Goal: Task Accomplishment & Management: Manage account settings

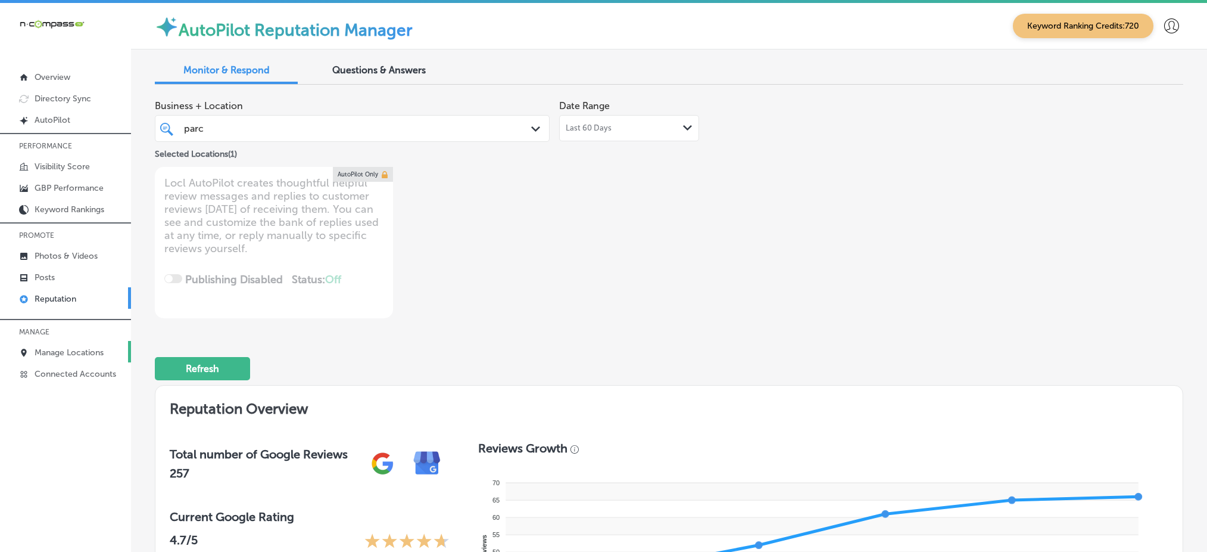
drag, startPoint x: 0, startPoint y: 0, endPoint x: 58, endPoint y: 337, distance: 342.0
click at [58, 341] on link "Manage Locations" at bounding box center [65, 351] width 131 height 21
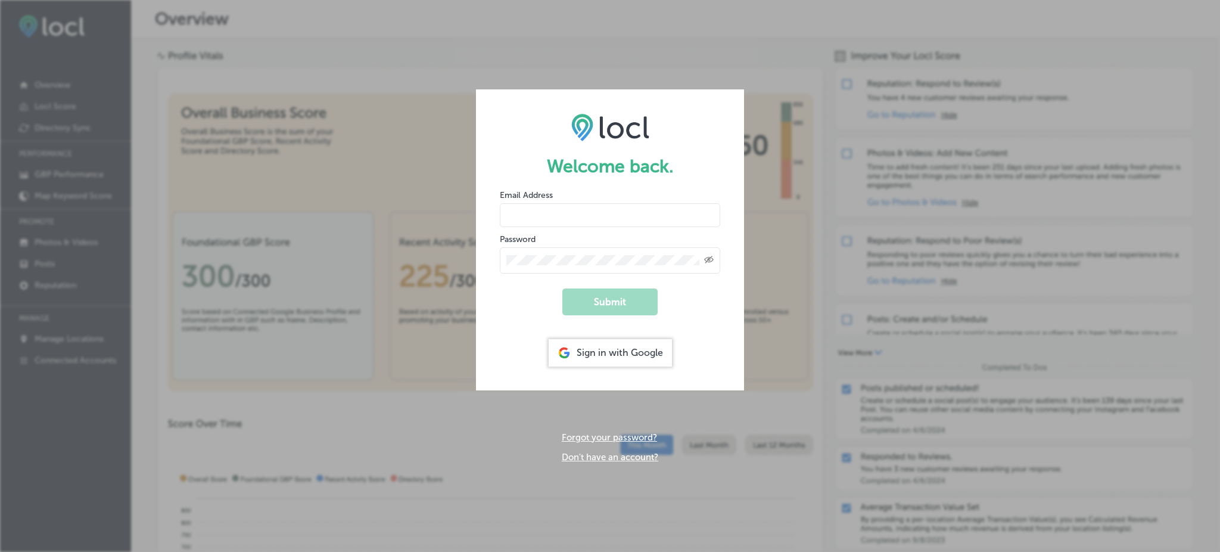
type input "Rabosa"
click at [584, 356] on div "Sign in with Google" at bounding box center [610, 352] width 123 height 27
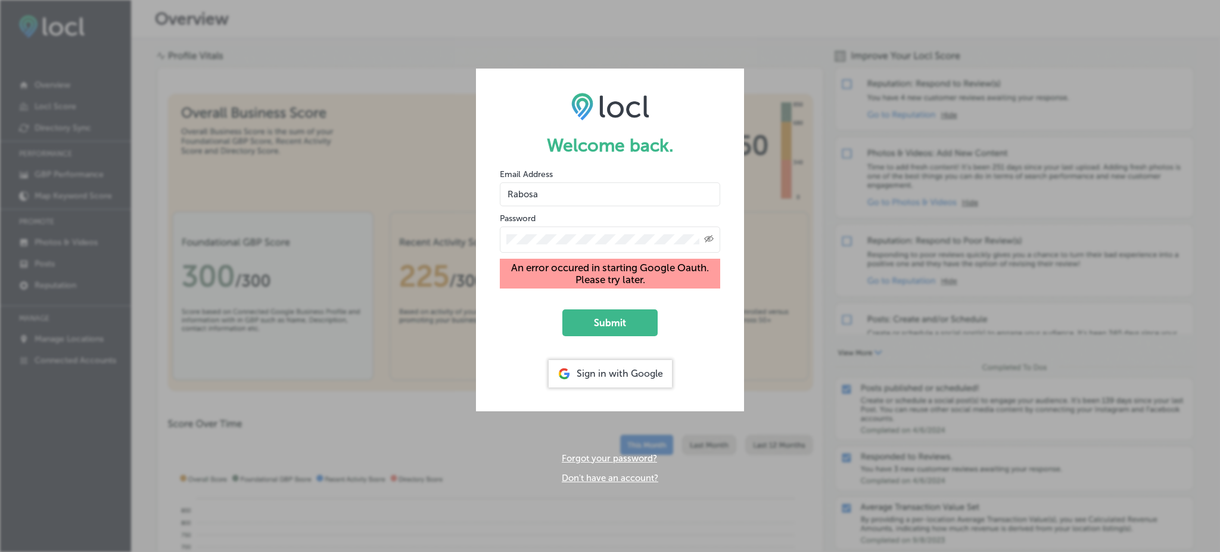
click at [602, 382] on div "Sign in with Google" at bounding box center [610, 373] width 123 height 27
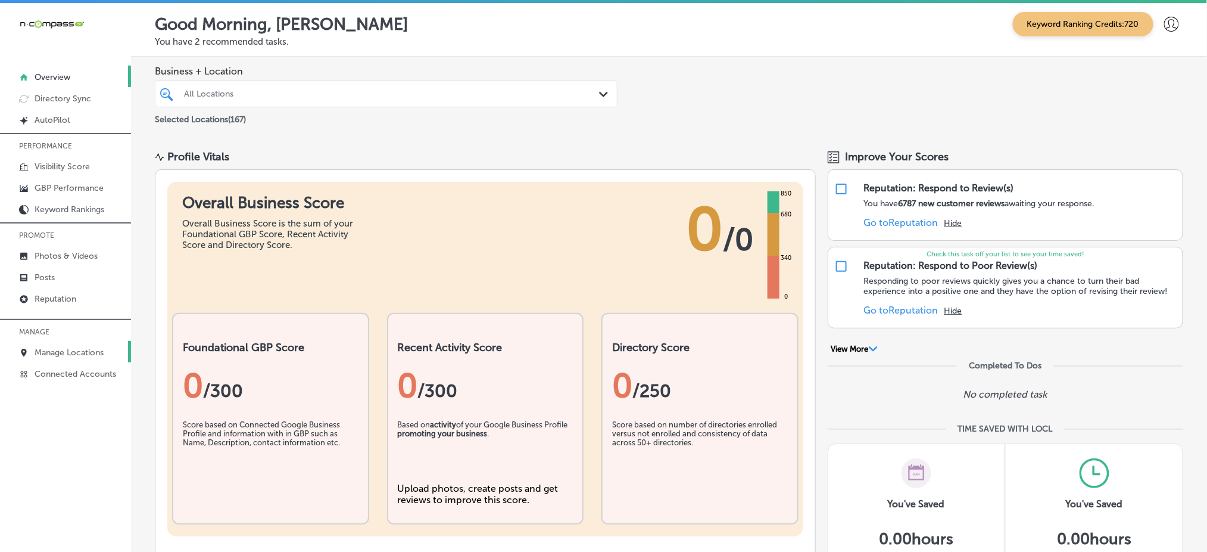
click at [90, 352] on p "Manage Locations" at bounding box center [69, 352] width 69 height 10
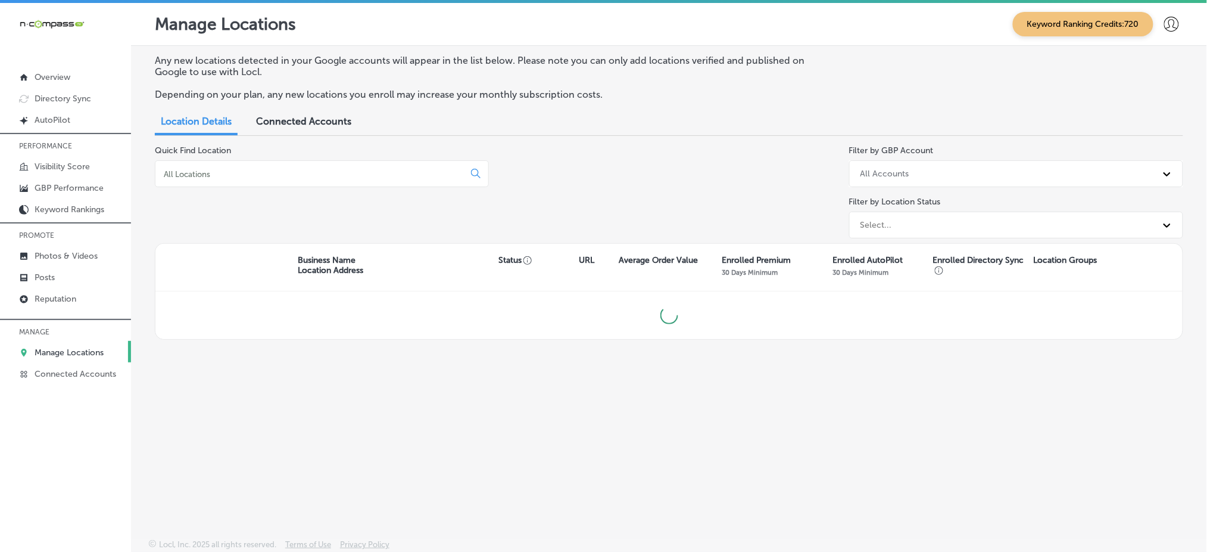
click at [298, 172] on input at bounding box center [312, 174] width 299 height 11
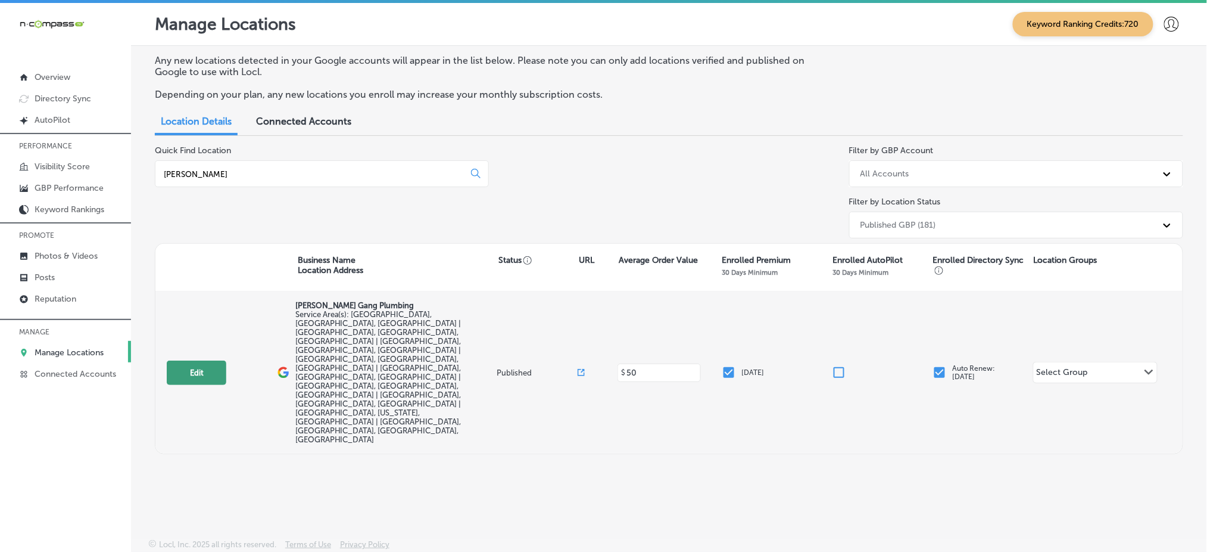
type input "harry"
click at [198, 360] on button "Edit" at bounding box center [197, 372] width 60 height 24
select select "US"
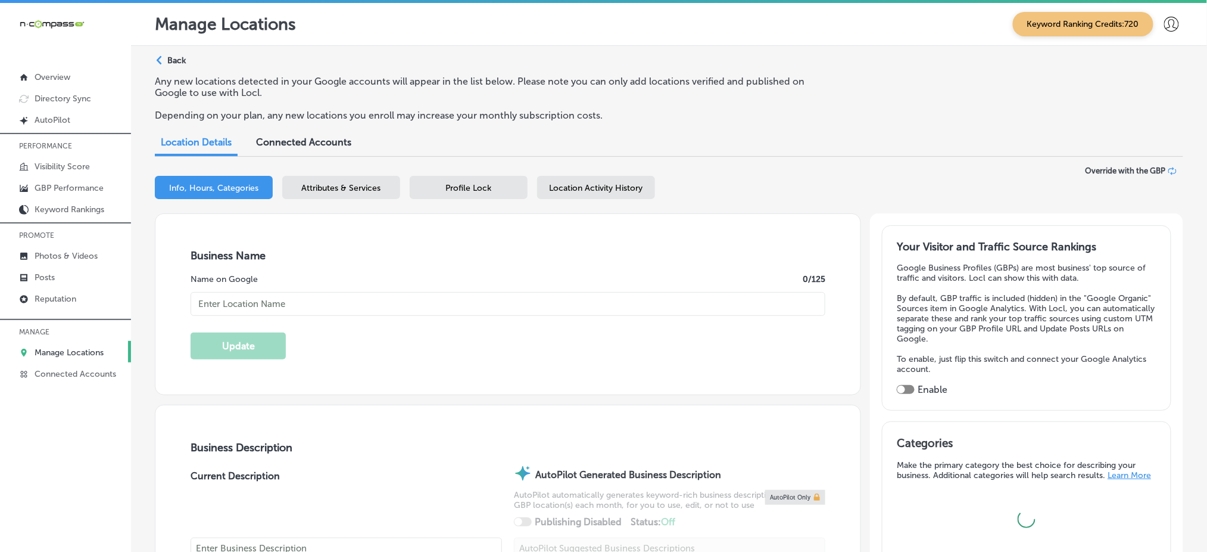
type input "Harry Gang Plumbing"
checkbox input "false"
type input "49 Brooksite Dr"
type input "Smithtown"
type input "11787"
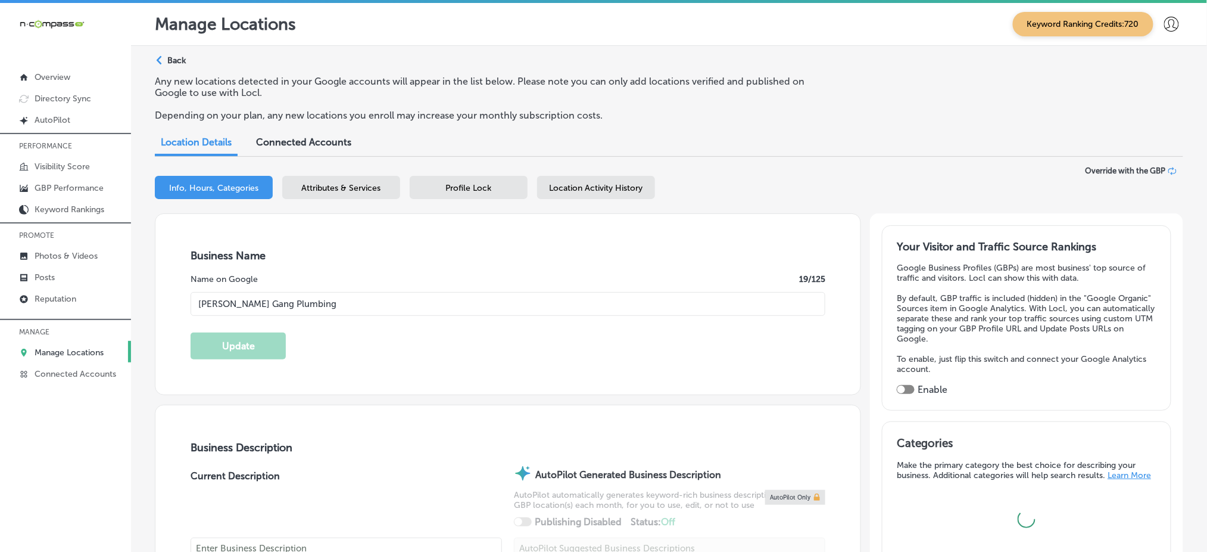
type input "US"
type input "https://harrygangplumbingny.com/"
checkbox input "true"
type textarea "Are you tired of plumbing disasters ruining your day? Look no further than Harr…"
type input "+1 631 742 7442"
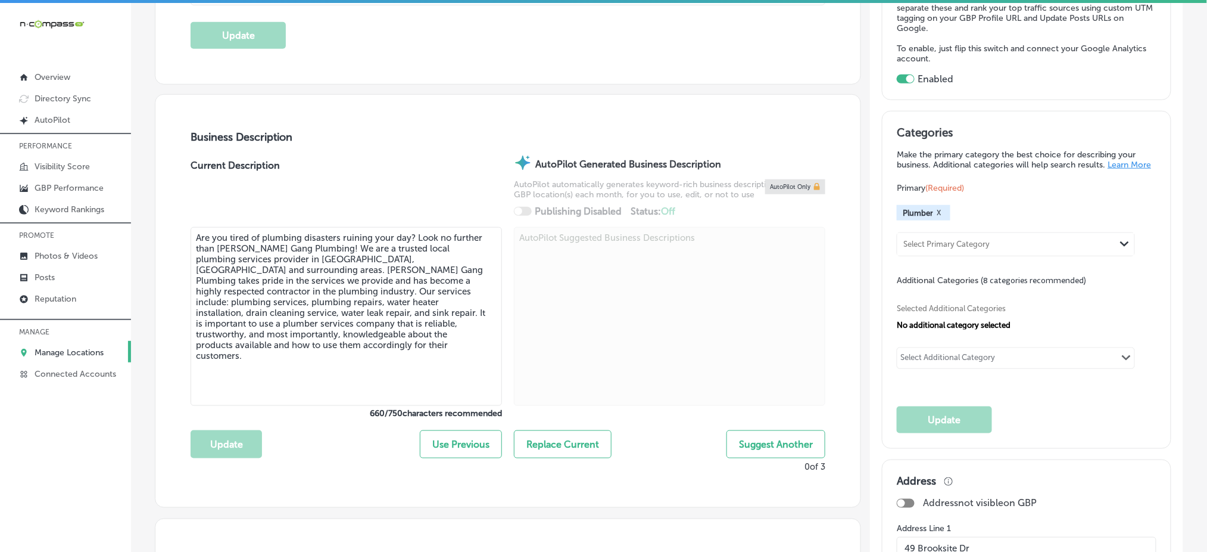
scroll to position [317, 0]
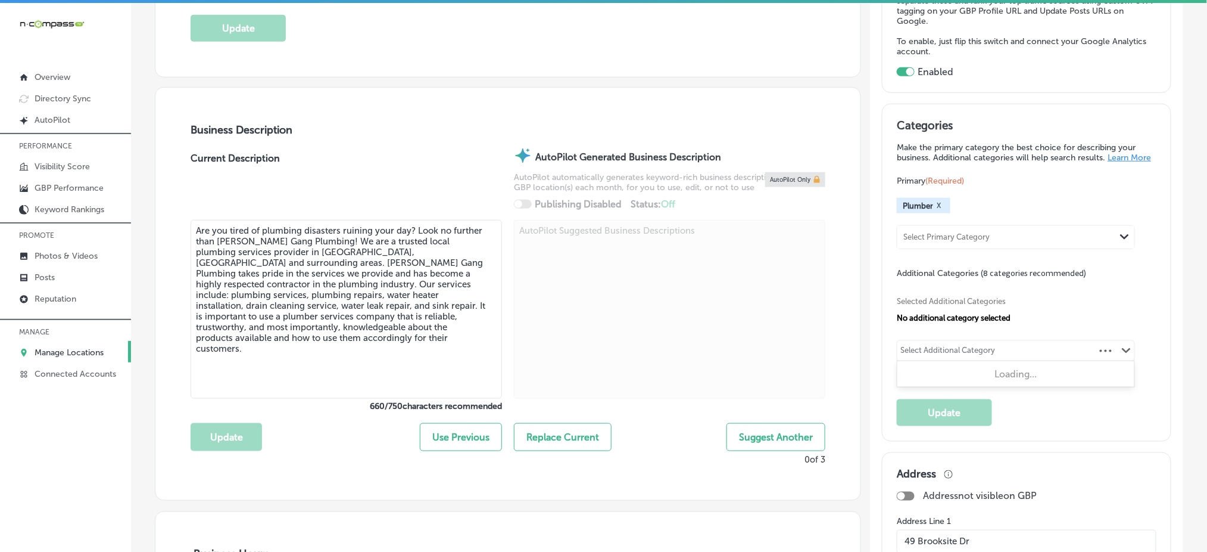
click at [984, 353] on div "Select Additional Category" at bounding box center [948, 352] width 95 height 14
type input "p"
click at [962, 348] on div "Select Additional Category" at bounding box center [948, 352] width 95 height 14
type input "r"
type input "plumber"
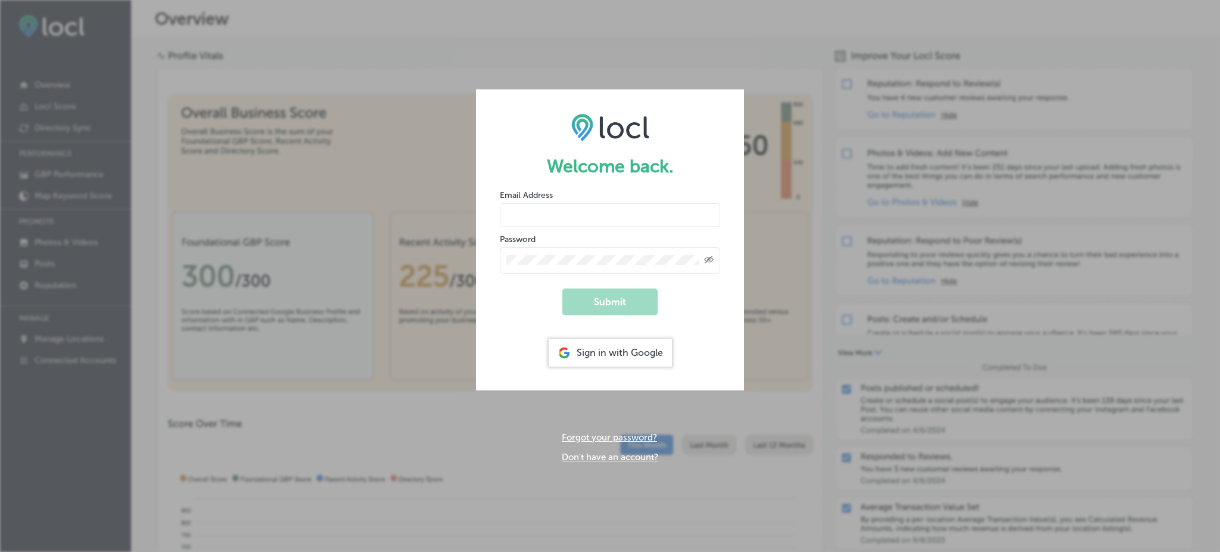
type input "Rabosa"
click at [613, 348] on div "Sign in with Google" at bounding box center [610, 352] width 123 height 27
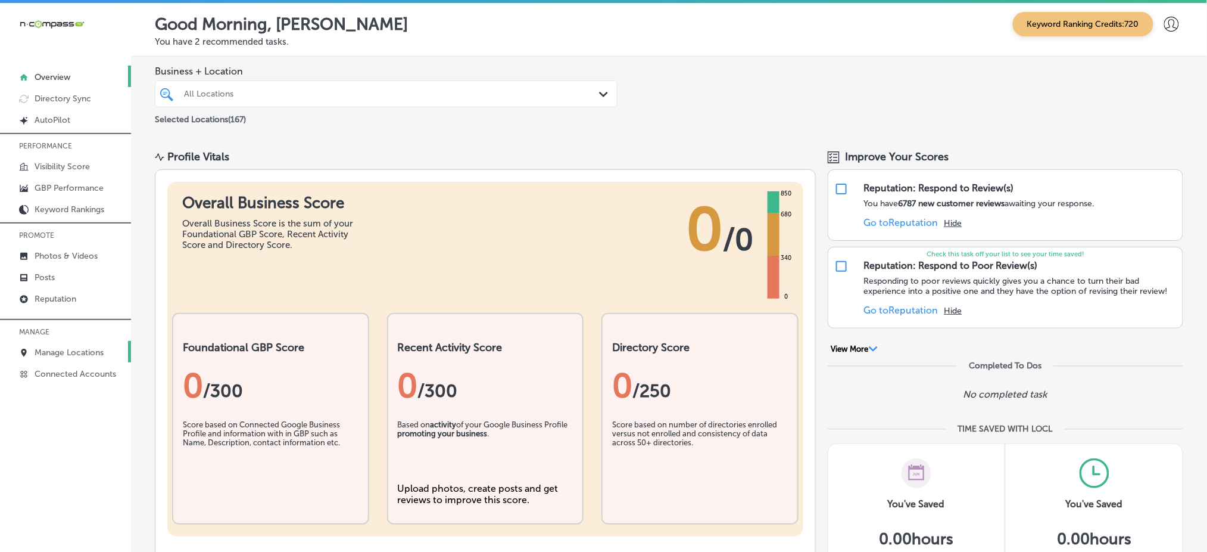
click at [109, 342] on link "Manage Locations" at bounding box center [65, 351] width 131 height 21
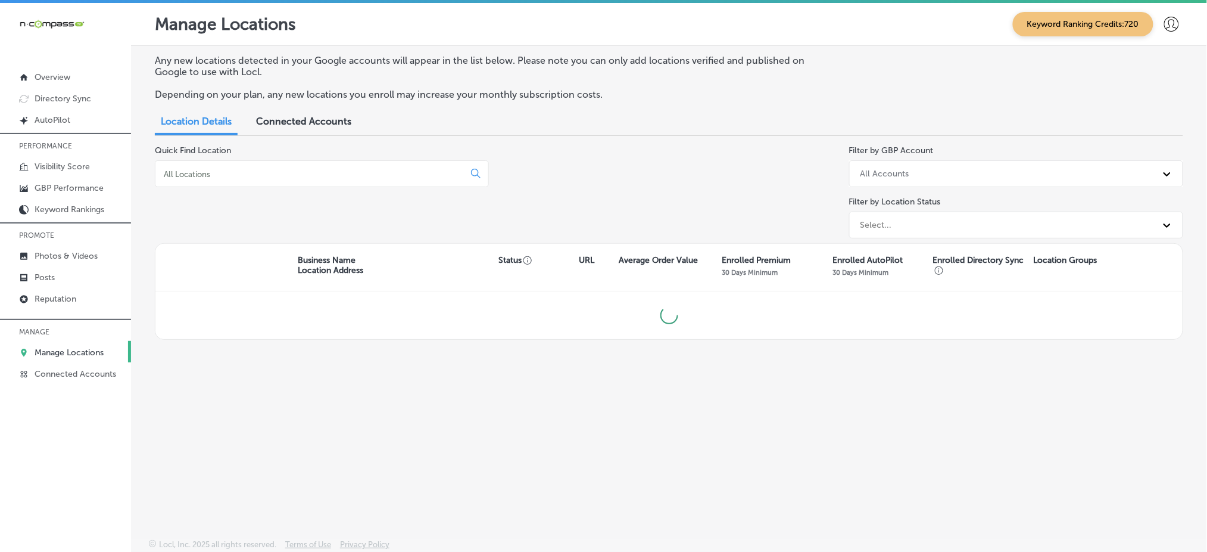
click at [211, 169] on input at bounding box center [312, 174] width 299 height 11
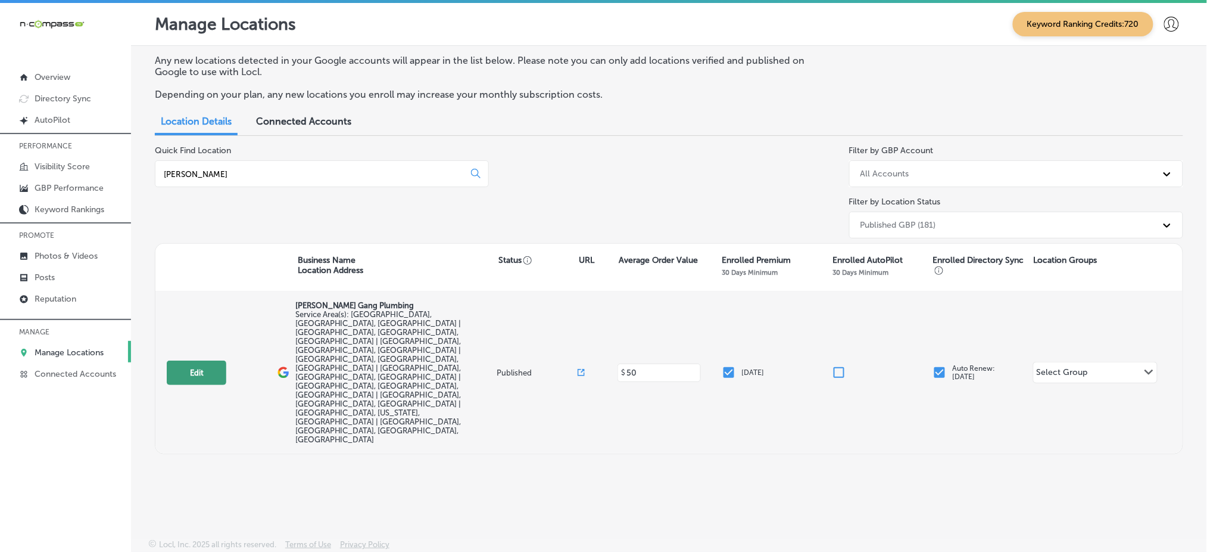
type input "harry"
click at [207, 360] on button "Edit" at bounding box center [197, 372] width 60 height 24
select select "US"
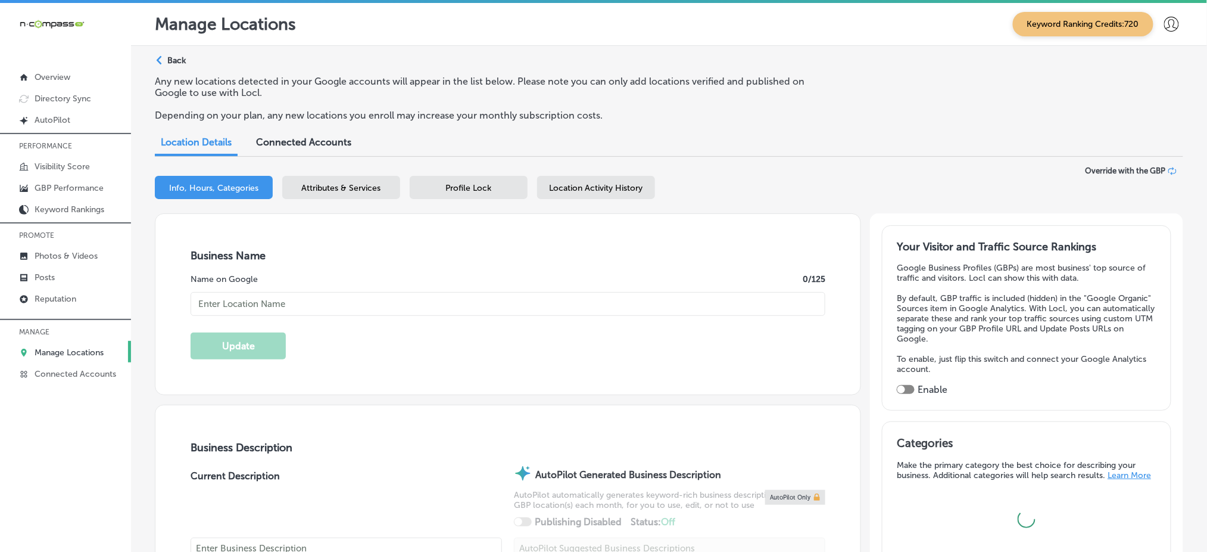
type input "[PERSON_NAME] Gang Plumbing"
checkbox input "false"
type input "49 Brooksite Dr"
type input "Smithtown"
type input "11787"
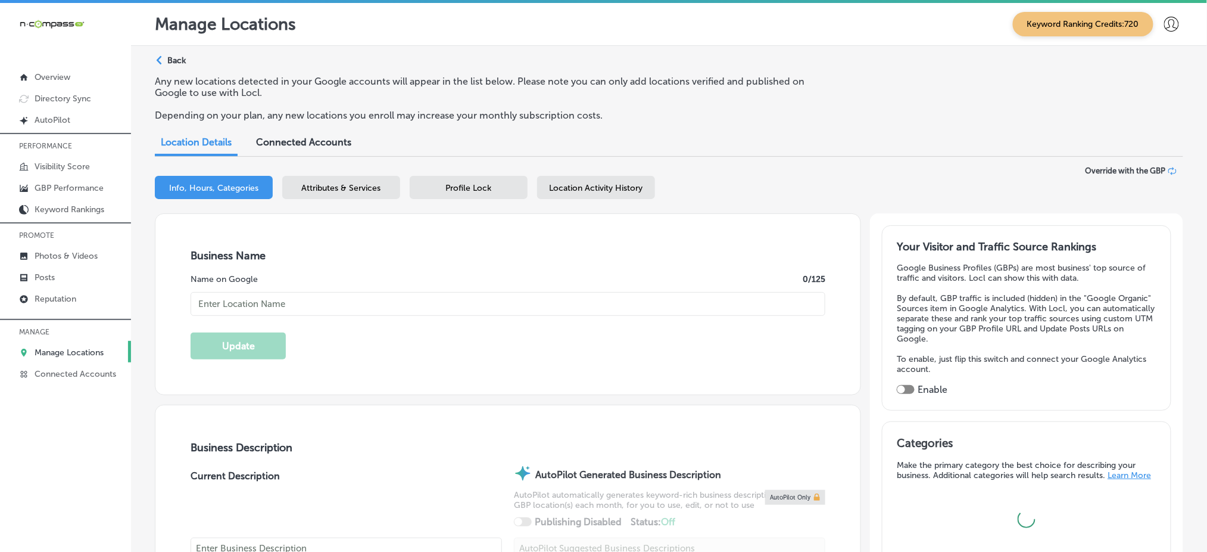
type input "US"
type input "[URL][DOMAIN_NAME]"
checkbox input "true"
type textarea "Are you tired of plumbing disasters ruining your day? Look no further than [PER…"
type input "[PHONE_NUMBER]"
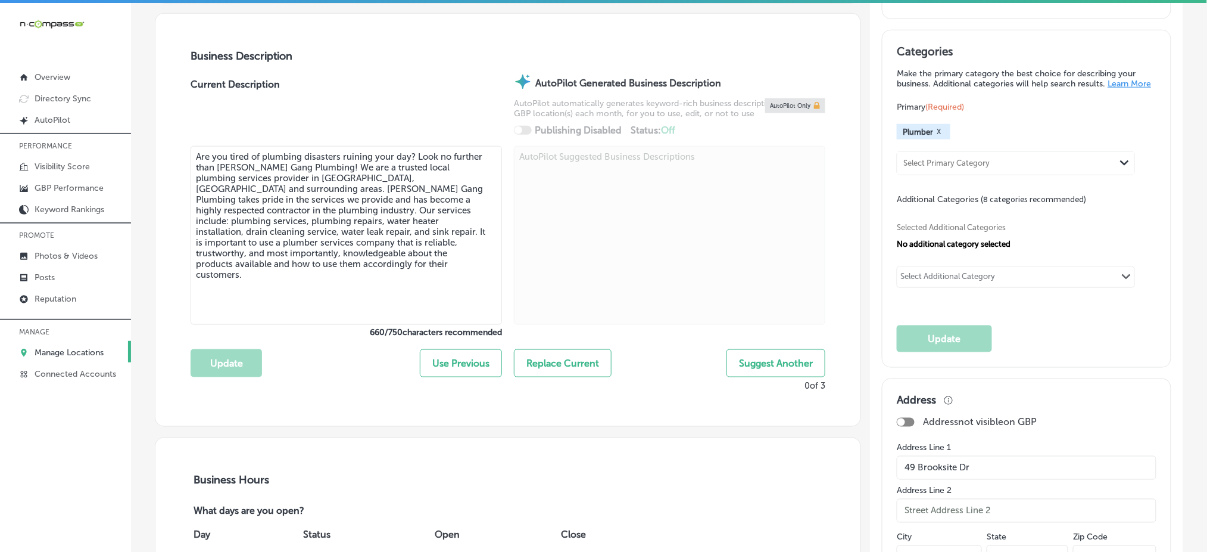
scroll to position [397, 0]
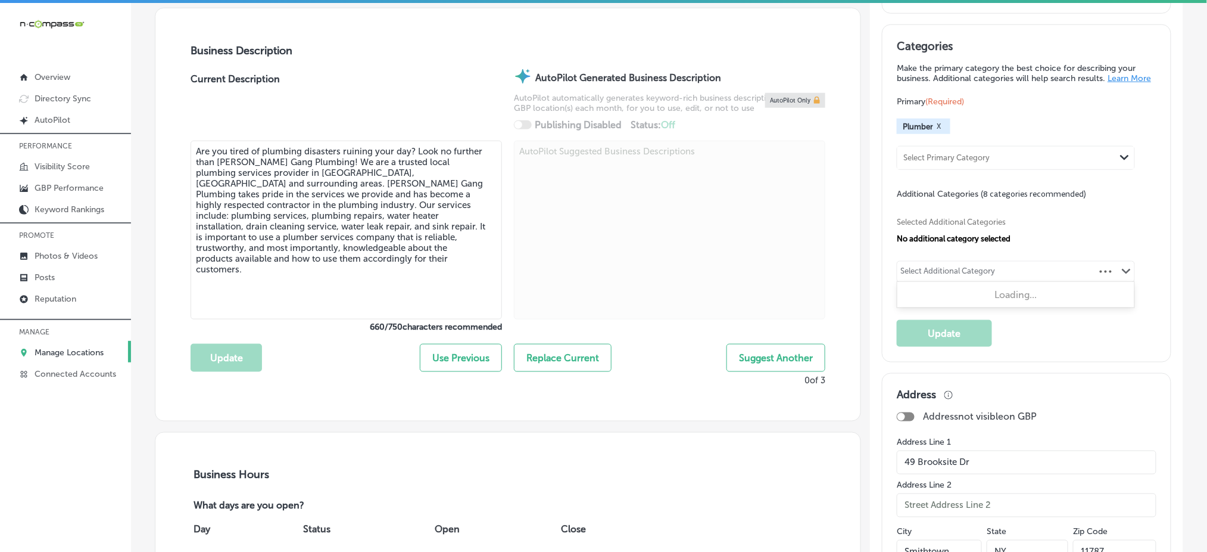
click at [952, 273] on div "Select Additional Category" at bounding box center [948, 273] width 95 height 14
type input "p"
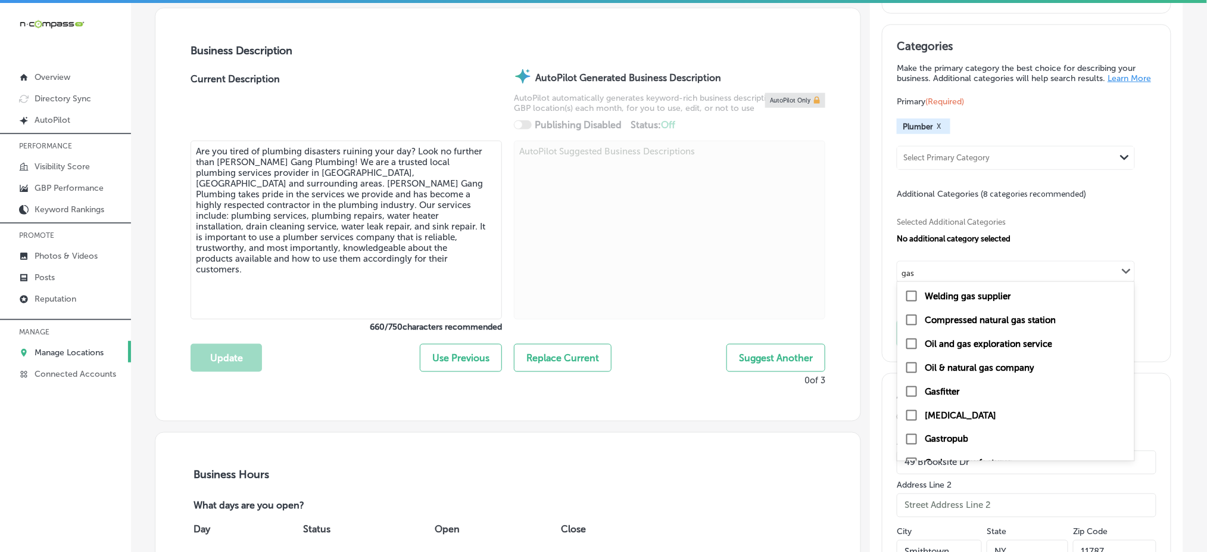
scroll to position [303, 0]
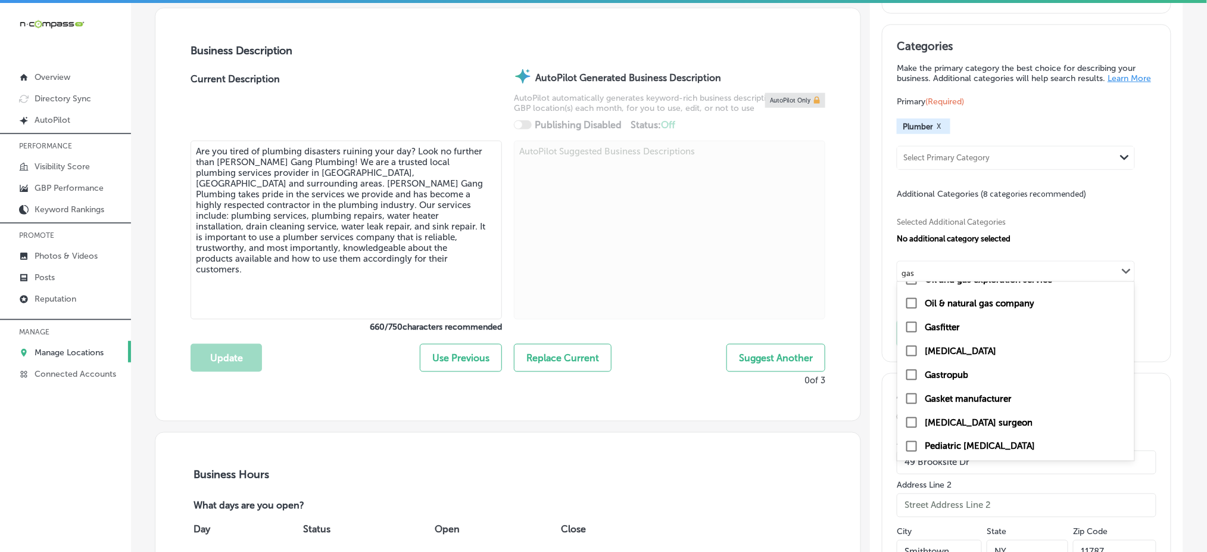
type input "gas"
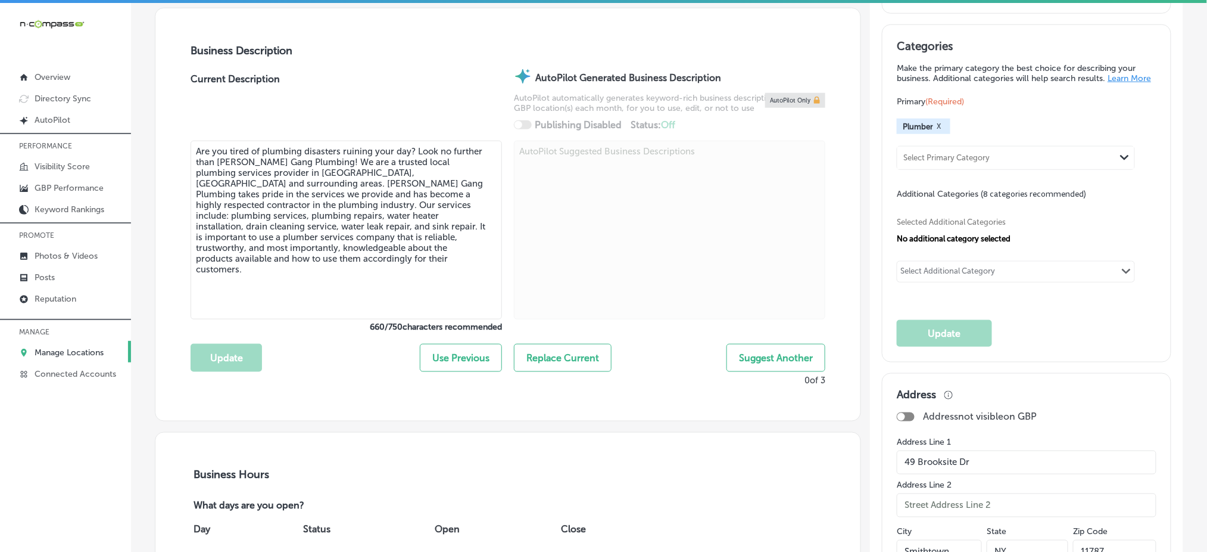
click at [937, 273] on div "Select Additional Category" at bounding box center [948, 273] width 95 height 14
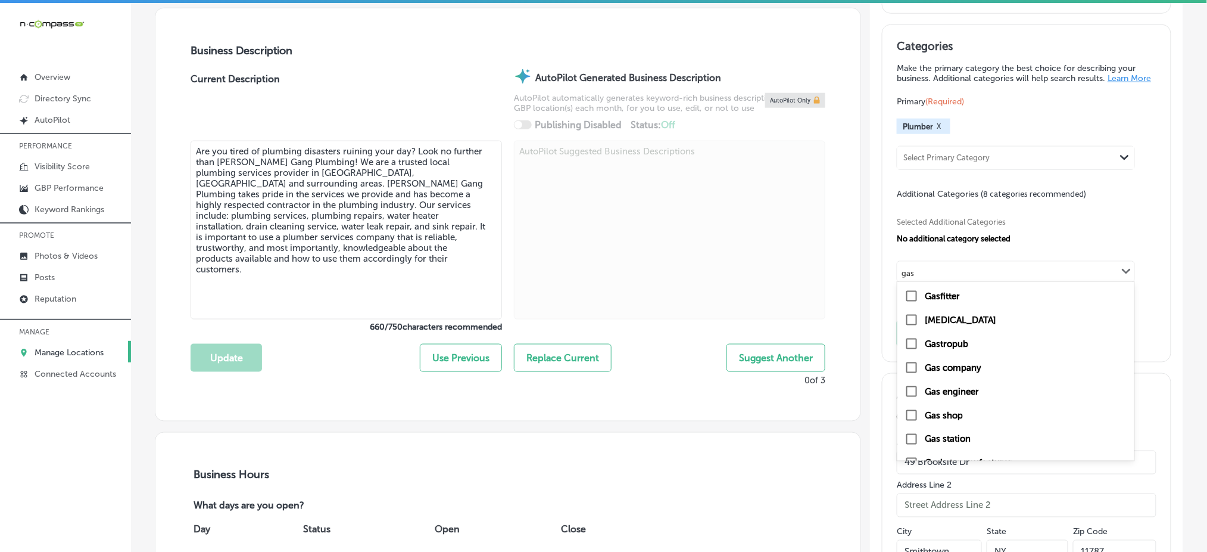
type input "gas"
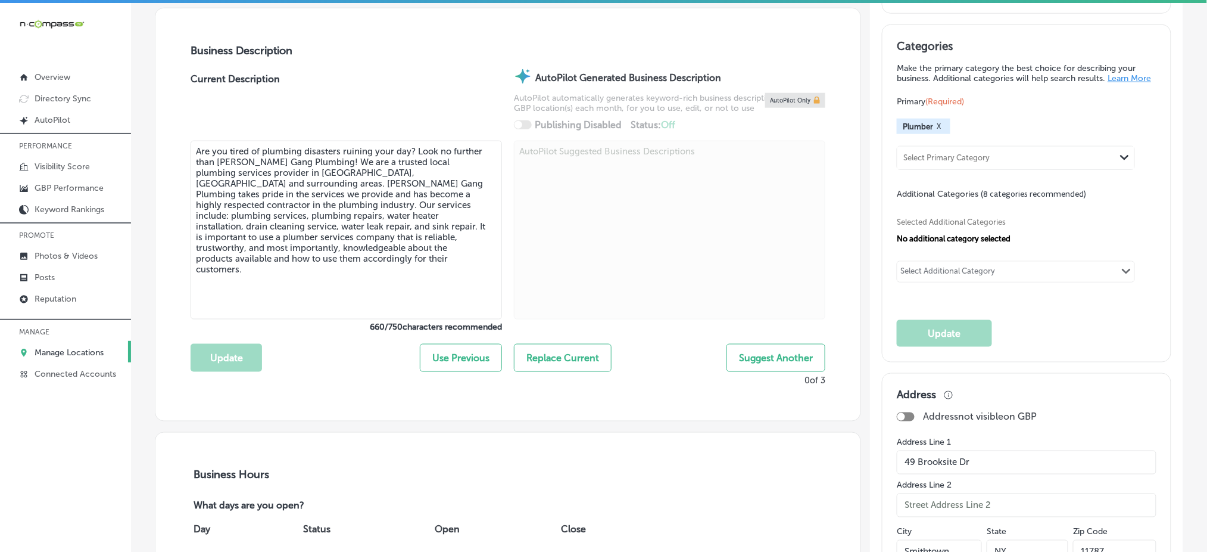
click at [976, 271] on div "Select Additional Category" at bounding box center [948, 273] width 95 height 14
click at [917, 270] on input "sewer" at bounding box center [913, 273] width 23 height 9
type input "sewer"
click at [926, 228] on div "Selected Additional Categories No additional category selected" at bounding box center [1026, 228] width 259 height 29
click at [918, 268] on div "Select Additional Category" at bounding box center [948, 273] width 95 height 14
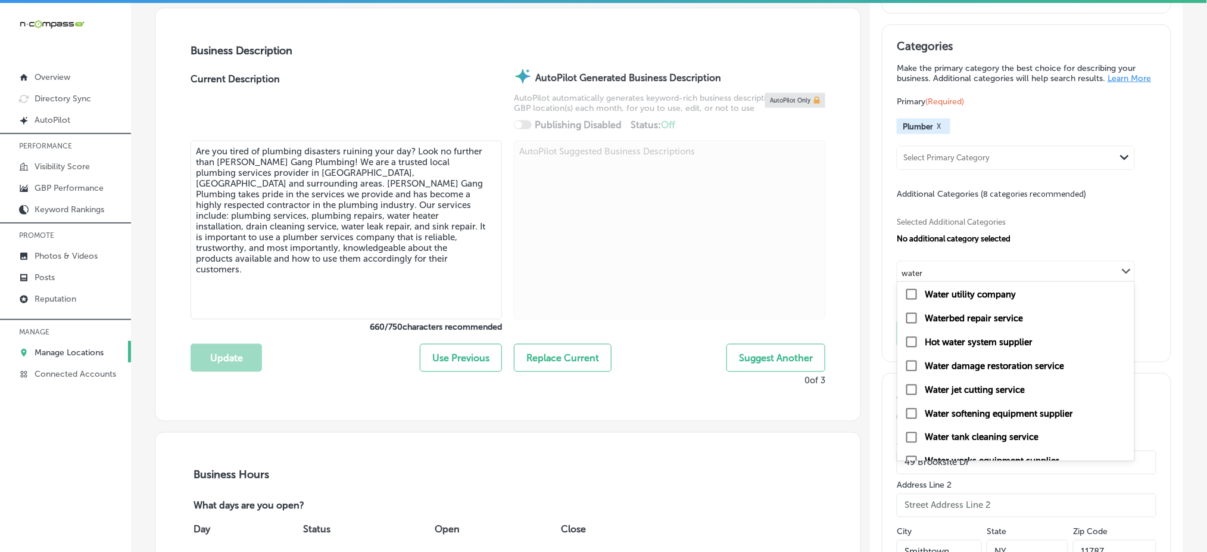
scroll to position [596, 0]
click at [959, 372] on label "Hot water system supplier" at bounding box center [979, 367] width 108 height 11
type input "water"
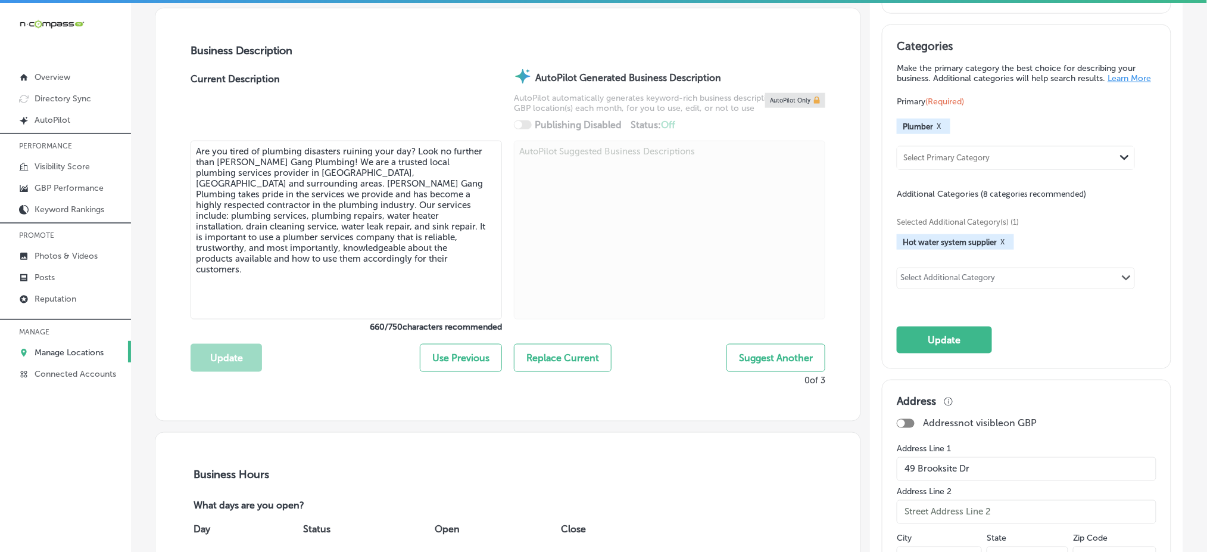
click at [931, 275] on div "Select Additional Category" at bounding box center [948, 280] width 95 height 14
type input "drainage"
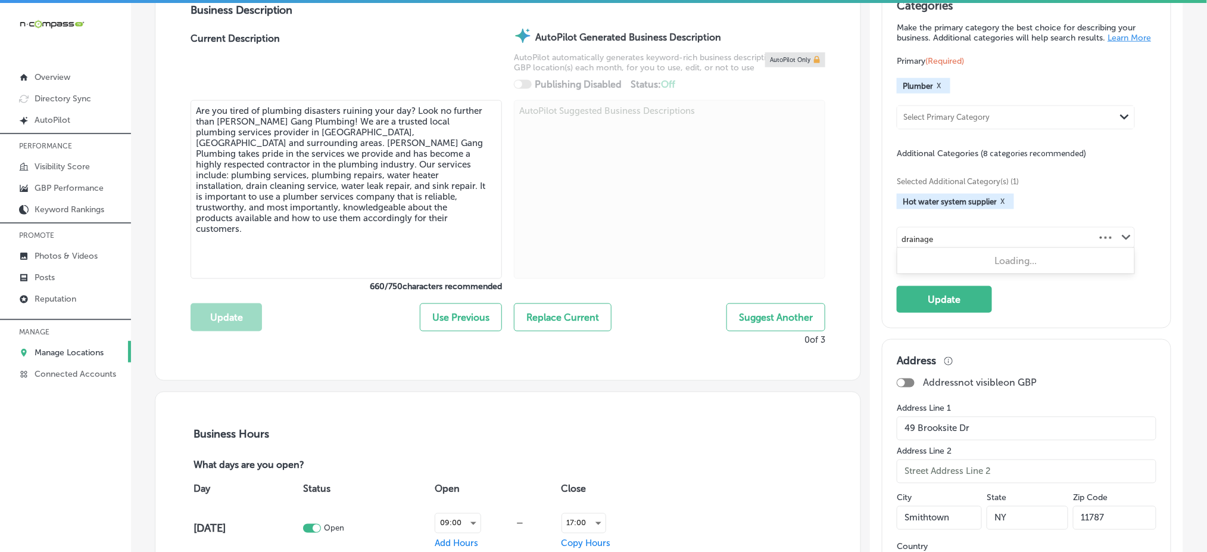
scroll to position [476, 0]
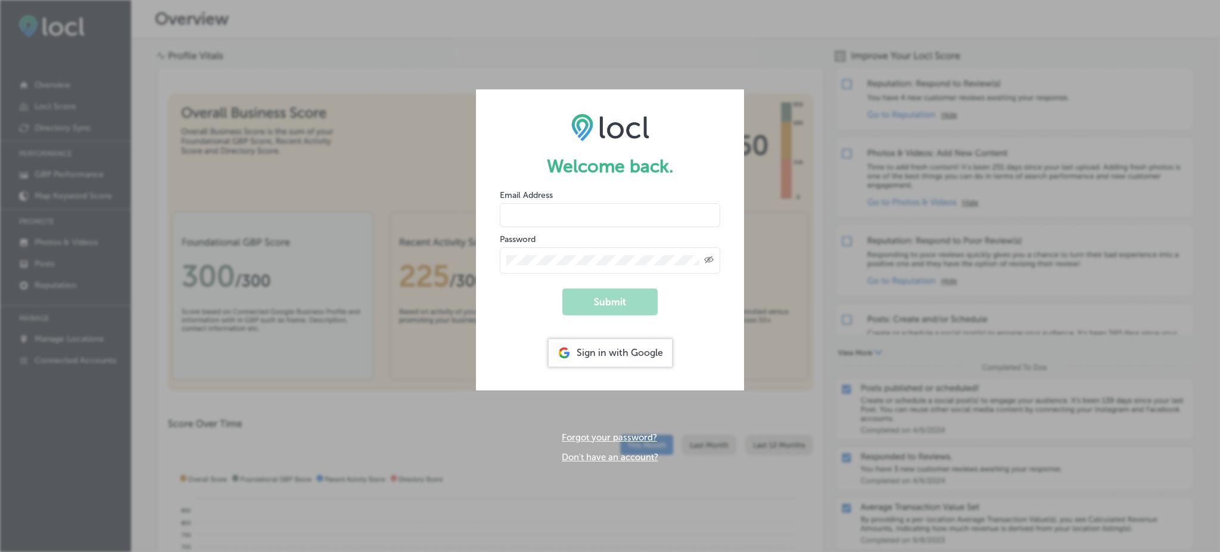
type input "Rabosa"
click at [825, 155] on div "Welcome back. Email Address Rabosa Password Created with Sketch. Submit Sign in…" at bounding box center [610, 276] width 1220 height 552
click at [560, 353] on icon at bounding box center [563, 352] width 13 height 13
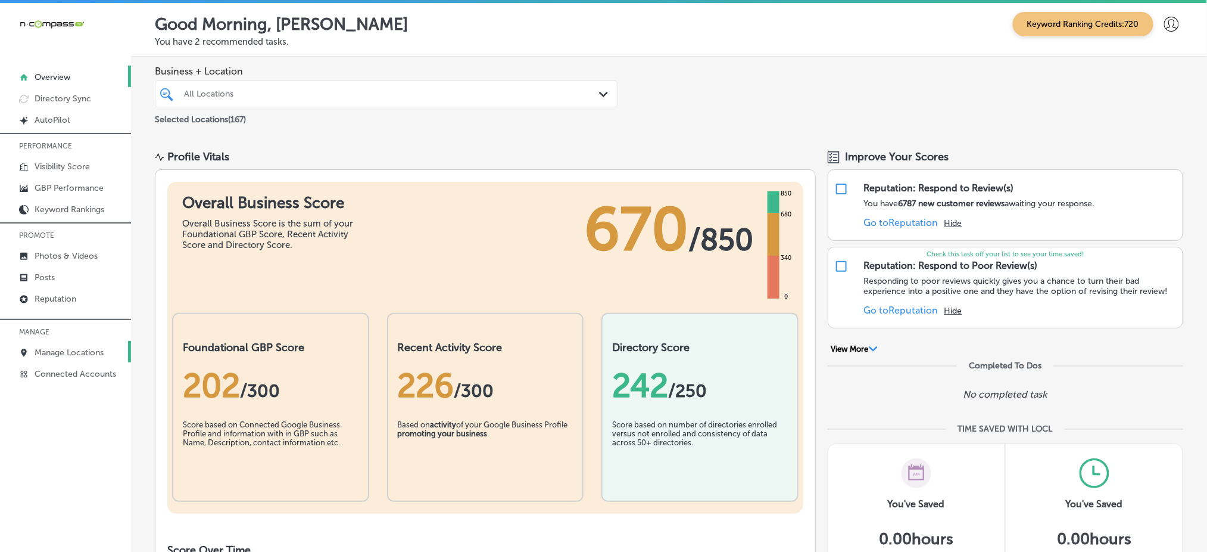
click at [106, 341] on link "Manage Locations" at bounding box center [65, 351] width 131 height 21
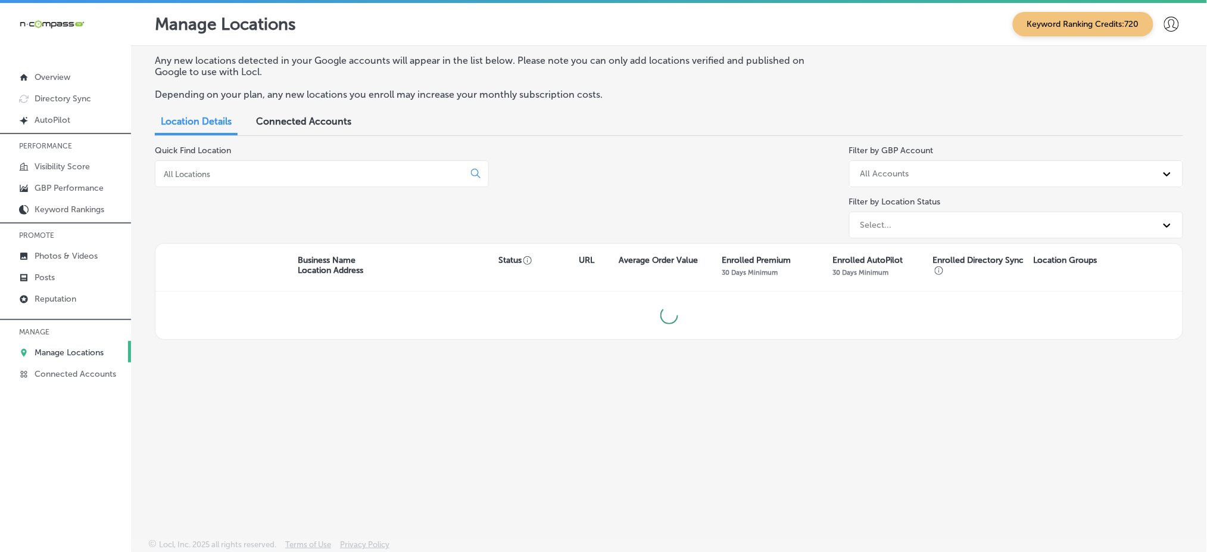
click at [234, 164] on div at bounding box center [322, 173] width 334 height 27
click at [233, 171] on input at bounding box center [312, 174] width 299 height 11
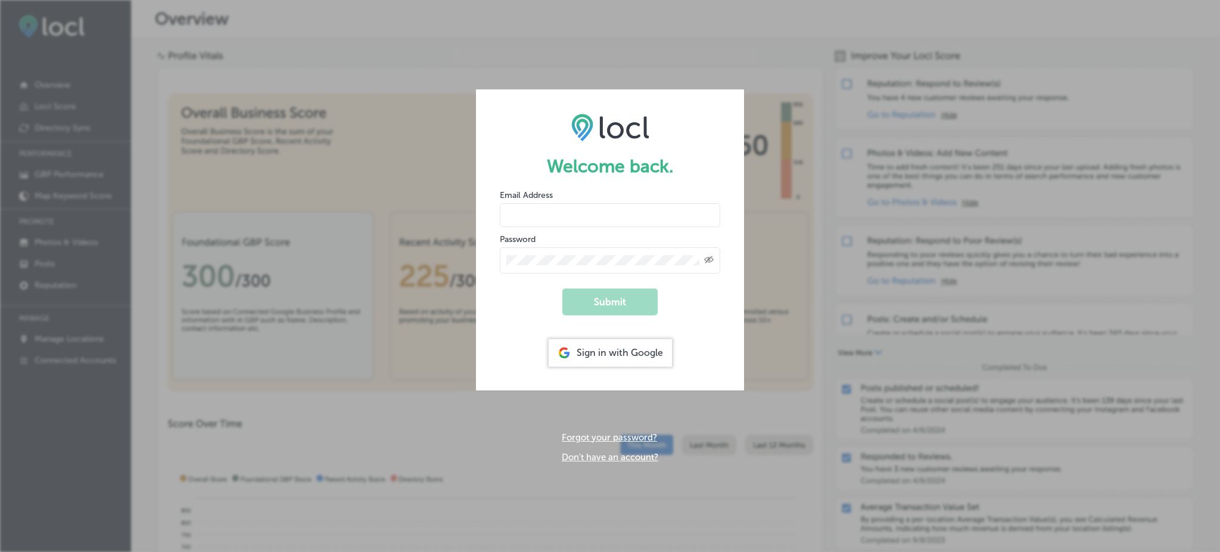
type input "Rabosa"
click at [1173, 70] on div "Welcome back. Email Address Rabosa Password Created with Sketch. Submit Sign in…" at bounding box center [610, 276] width 1220 height 552
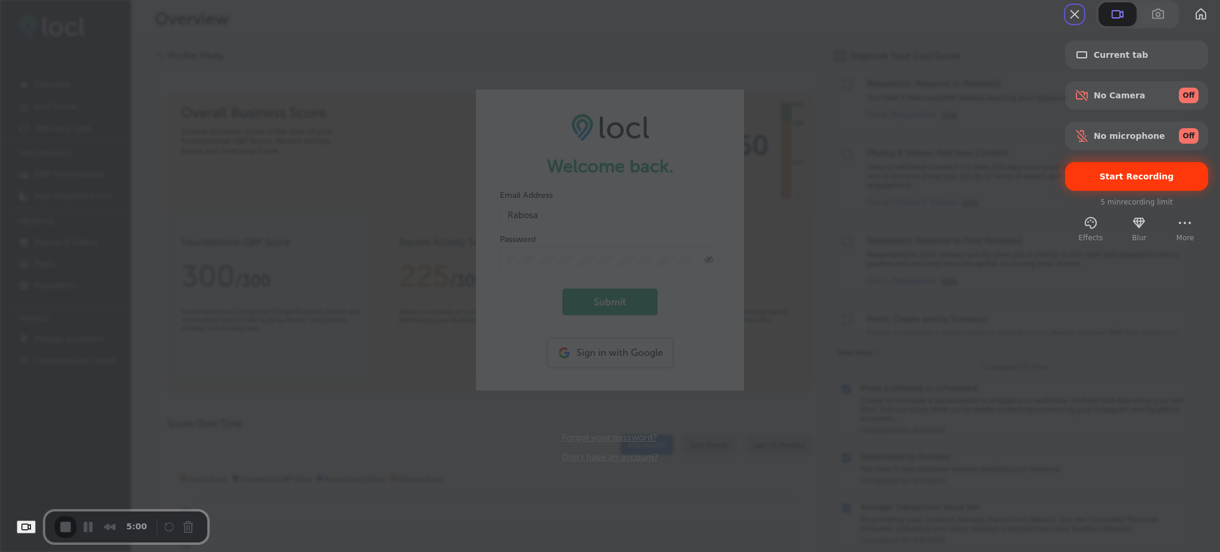
click at [1118, 181] on span "Start Recording" at bounding box center [1136, 177] width 74 height 10
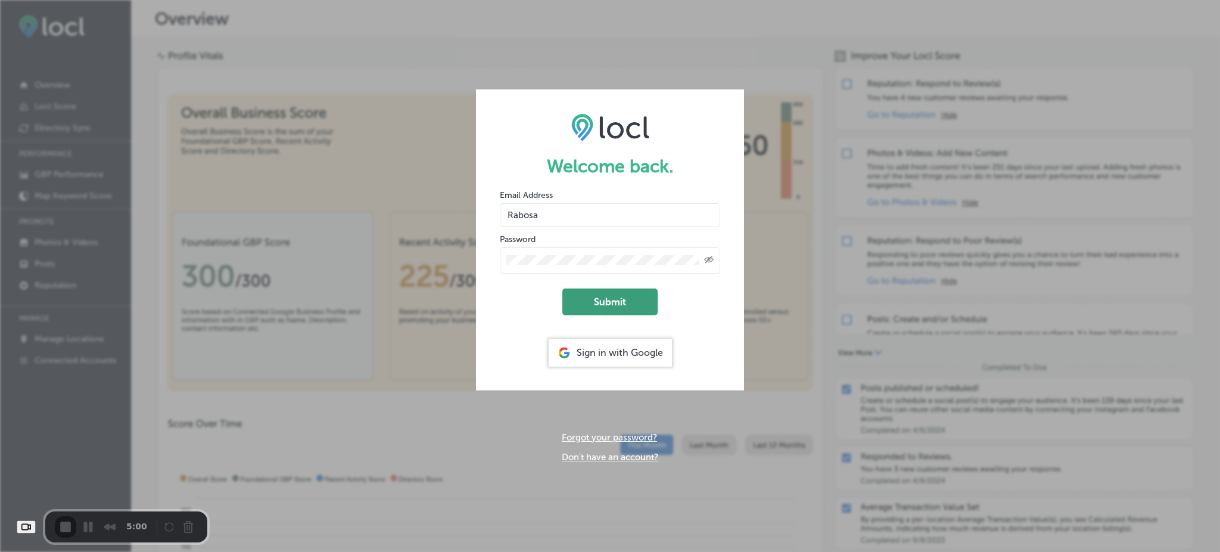
click at [637, 300] on button "Submit" at bounding box center [609, 301] width 95 height 27
click at [624, 359] on div "Sign in with Google" at bounding box center [610, 352] width 123 height 27
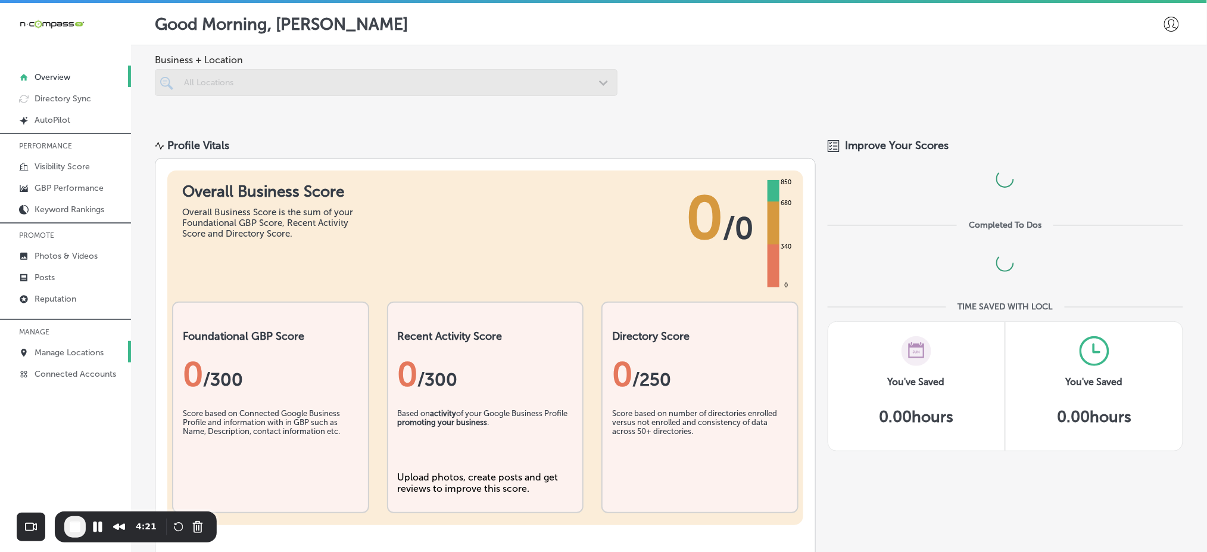
click at [80, 350] on p "Manage Locations" at bounding box center [69, 352] width 69 height 10
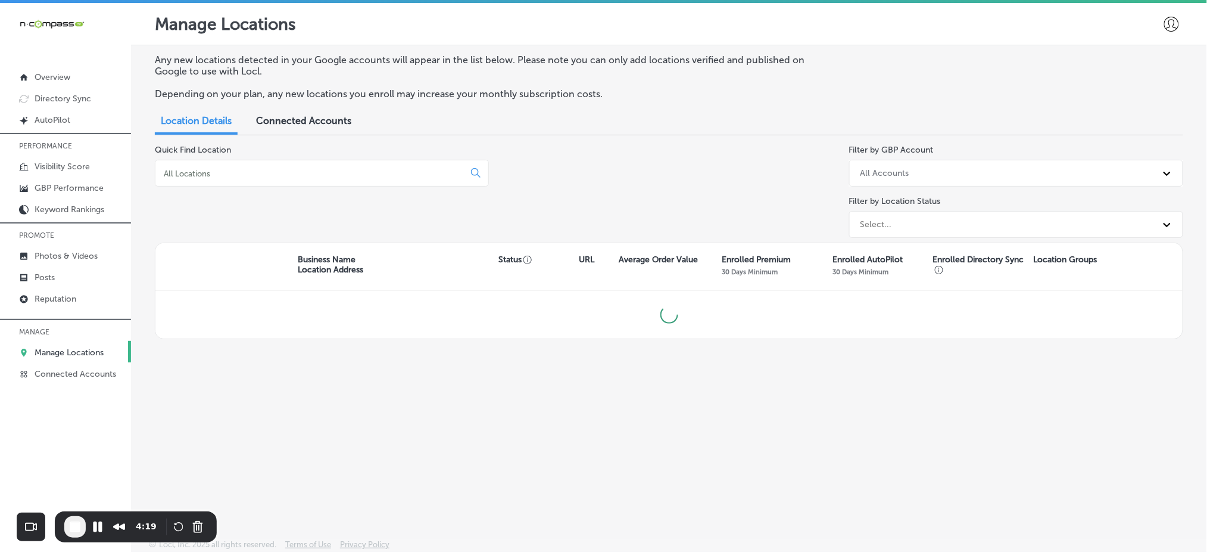
click at [226, 180] on div at bounding box center [322, 173] width 334 height 27
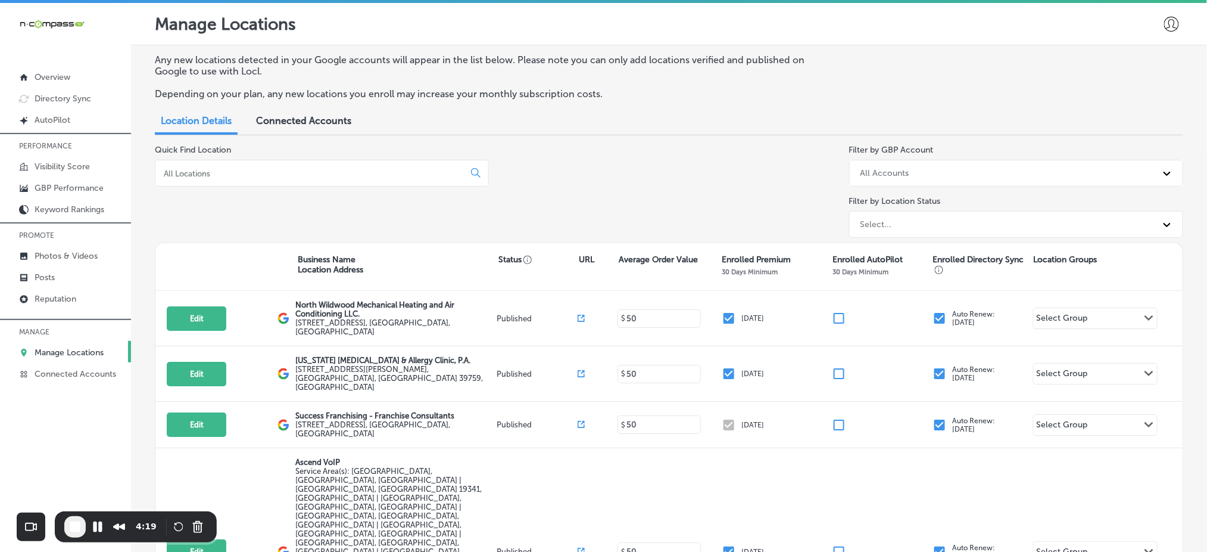
click at [226, 171] on input at bounding box center [312, 173] width 299 height 11
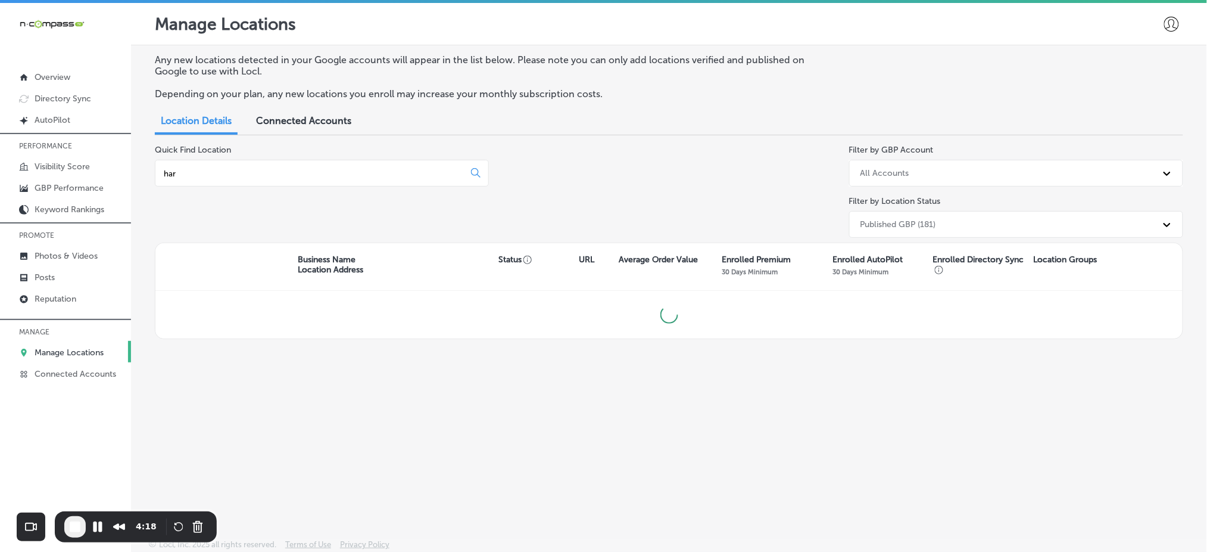
type input "[PERSON_NAME]"
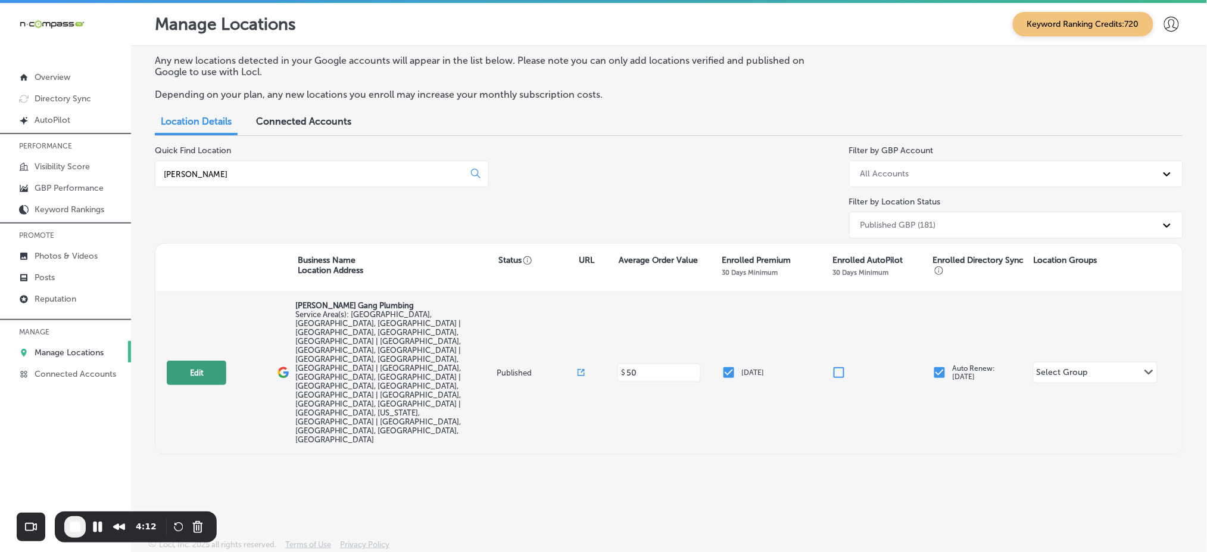
click at [199, 360] on button "Edit" at bounding box center [197, 372] width 60 height 24
select select "US"
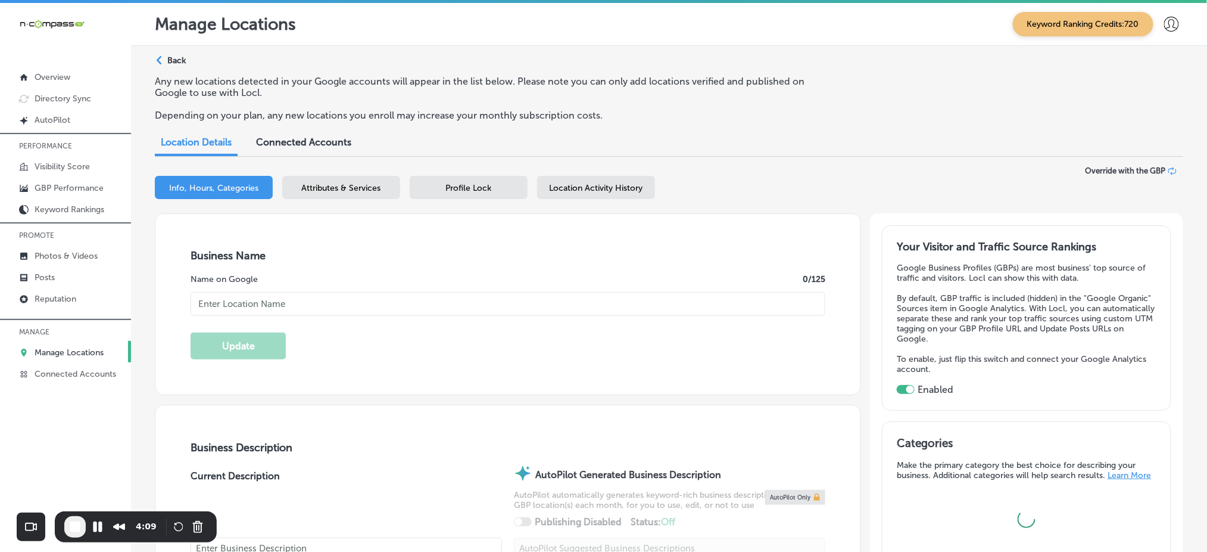
checkbox input "true"
type textarea "Are you tired of plumbing disasters ruining your day? Look no further than [PER…"
checkbox input "false"
type input "49 Brooksite Dr"
type input "Smithtown"
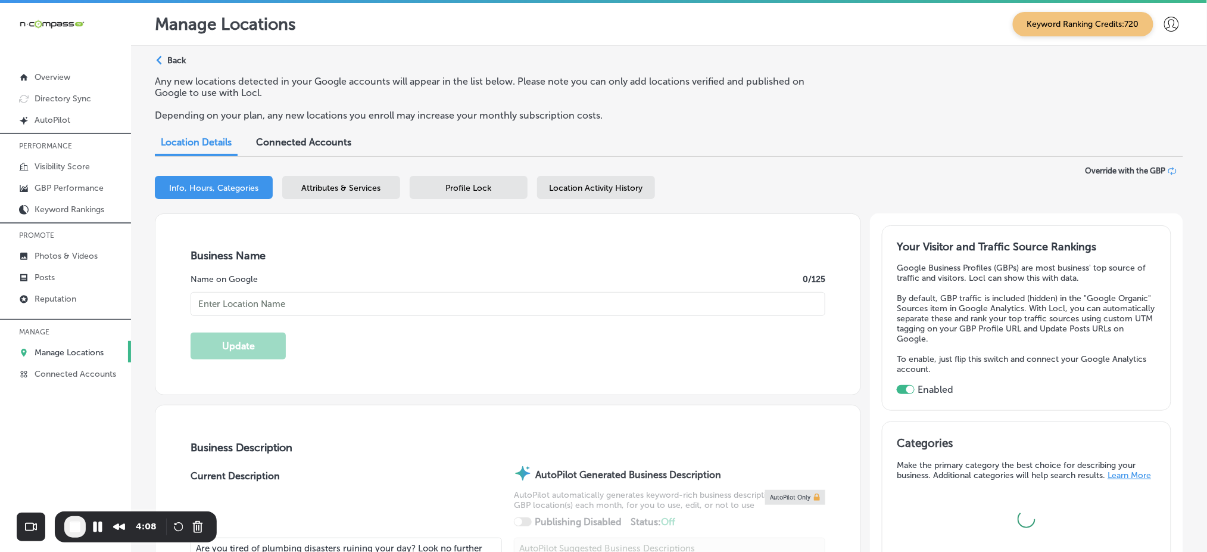
type input "11787"
type input "US"
type input "[URL][DOMAIN_NAME]"
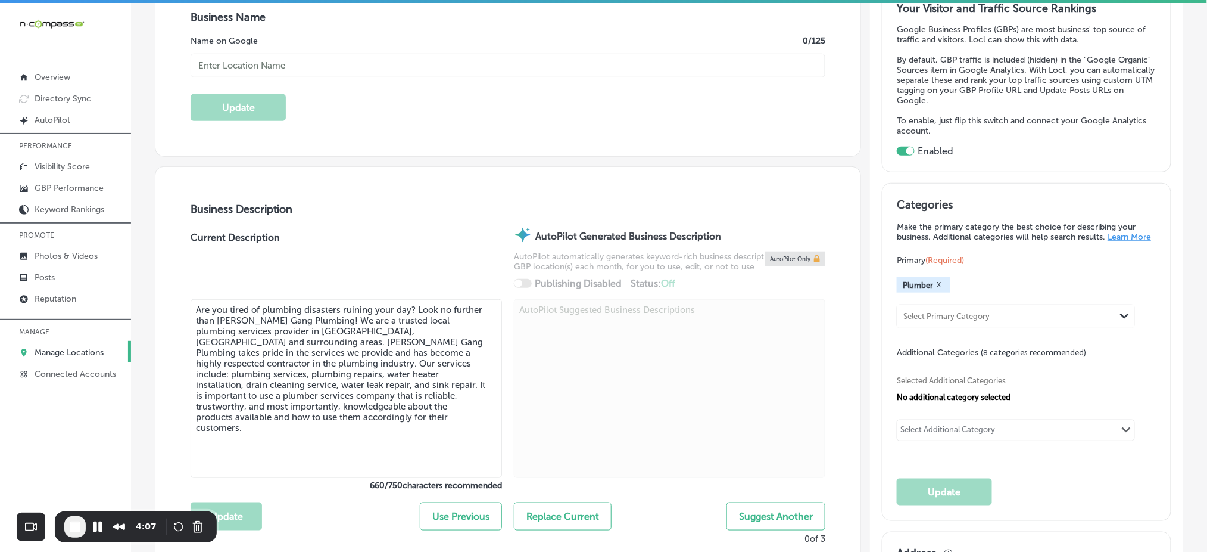
type input "[PHONE_NUMBER]"
type input "[PERSON_NAME] Gang Plumbing"
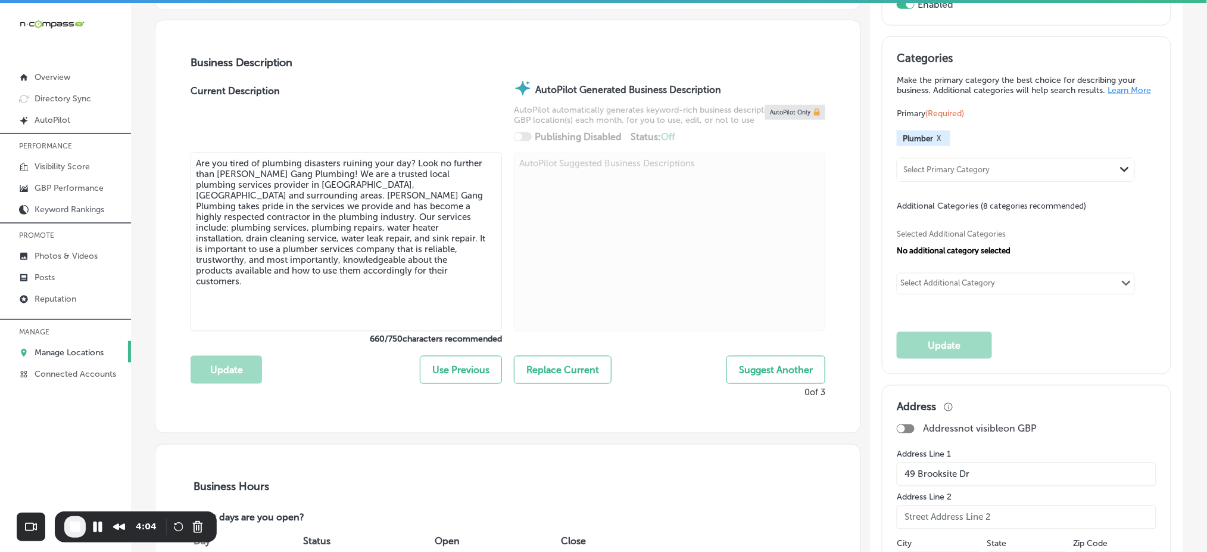
scroll to position [317, 0]
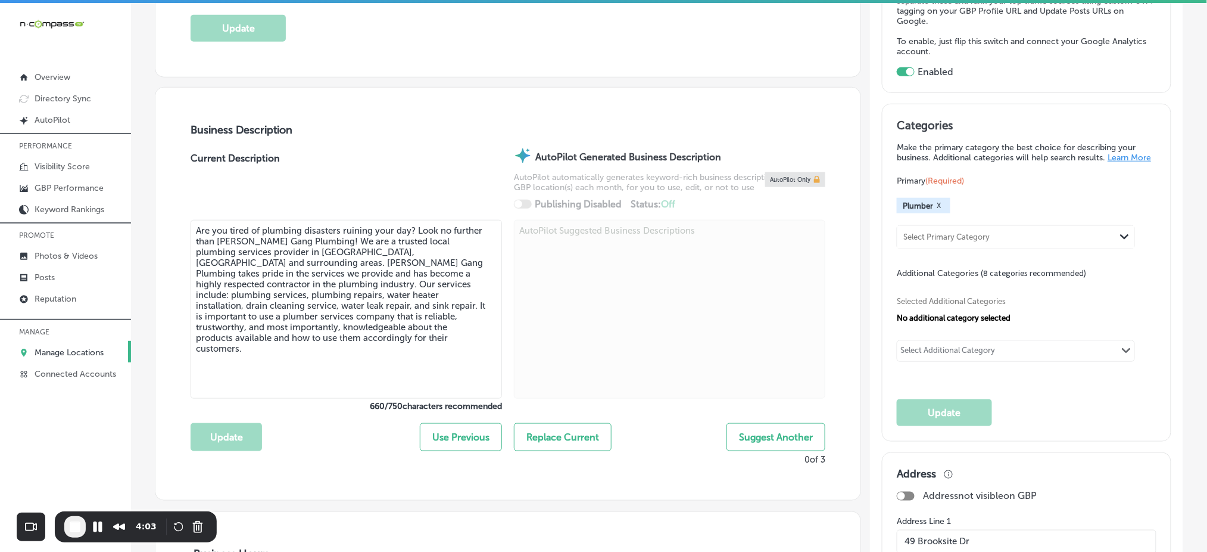
click at [961, 348] on div "Select Additional Category" at bounding box center [948, 352] width 95 height 14
type input "sewer"
click at [946, 351] on div "sewer Path Created with Sketch." at bounding box center [1016, 351] width 237 height 20
click at [946, 351] on div "Select Additional Category" at bounding box center [948, 352] width 95 height 14
click at [908, 380] on input "checkbox" at bounding box center [912, 375] width 14 height 14
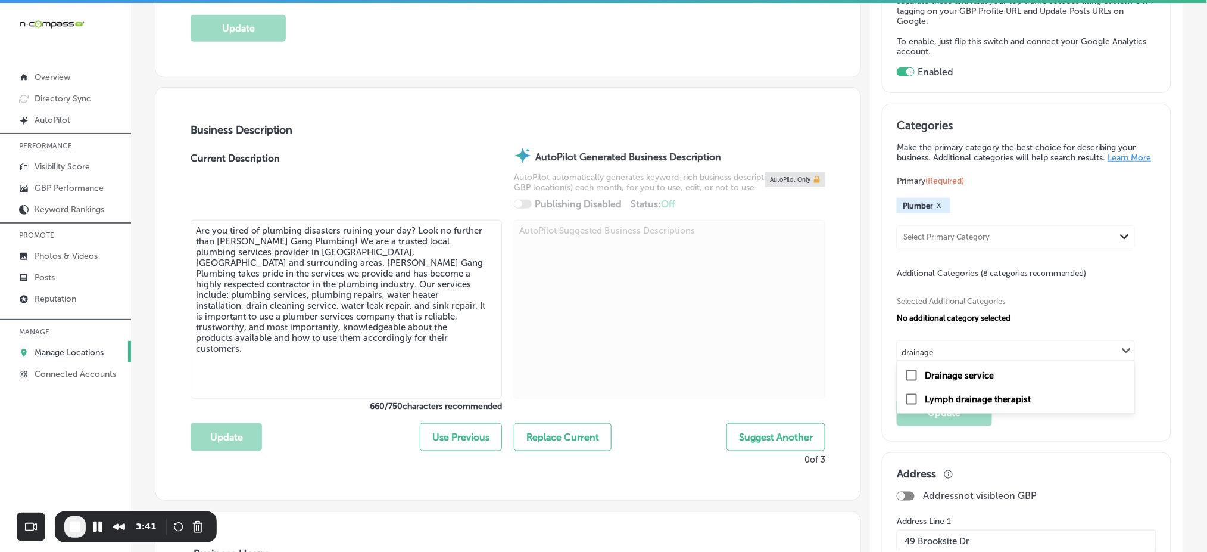
type input "drainage"
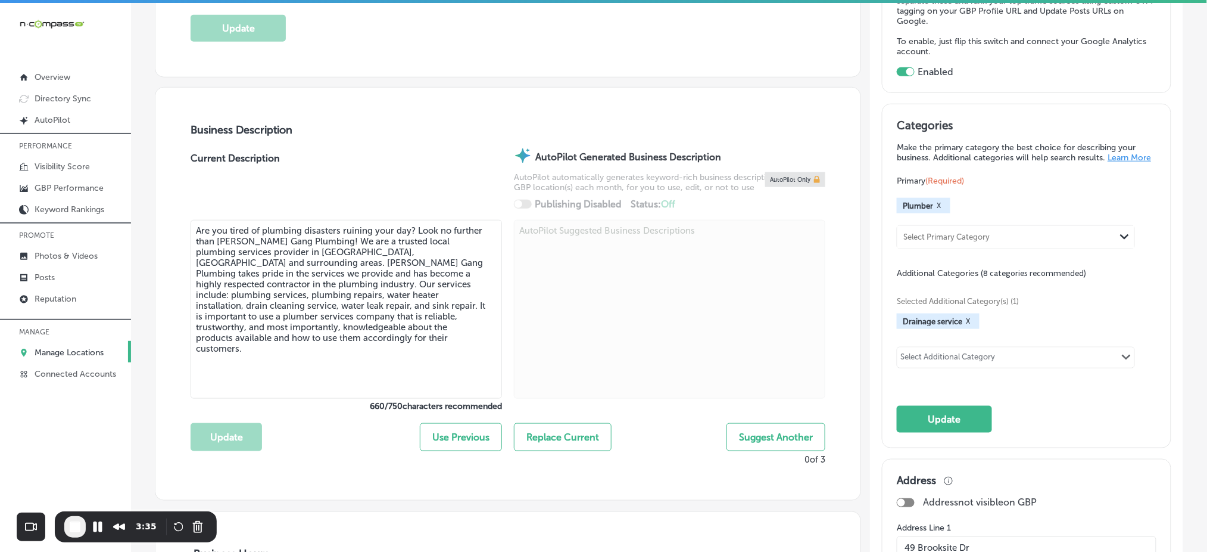
click at [999, 359] on div "Select Additional Category Path Created with Sketch." at bounding box center [1016, 357] width 237 height 20
type input "water heater"
click at [999, 359] on div "water heater Path Created with Sketch." at bounding box center [1016, 357] width 237 height 20
click at [943, 368] on div "option Drainage service, selected. 0 results available. Use Up and Down to choo…" at bounding box center [1016, 357] width 238 height 21
type input "g"
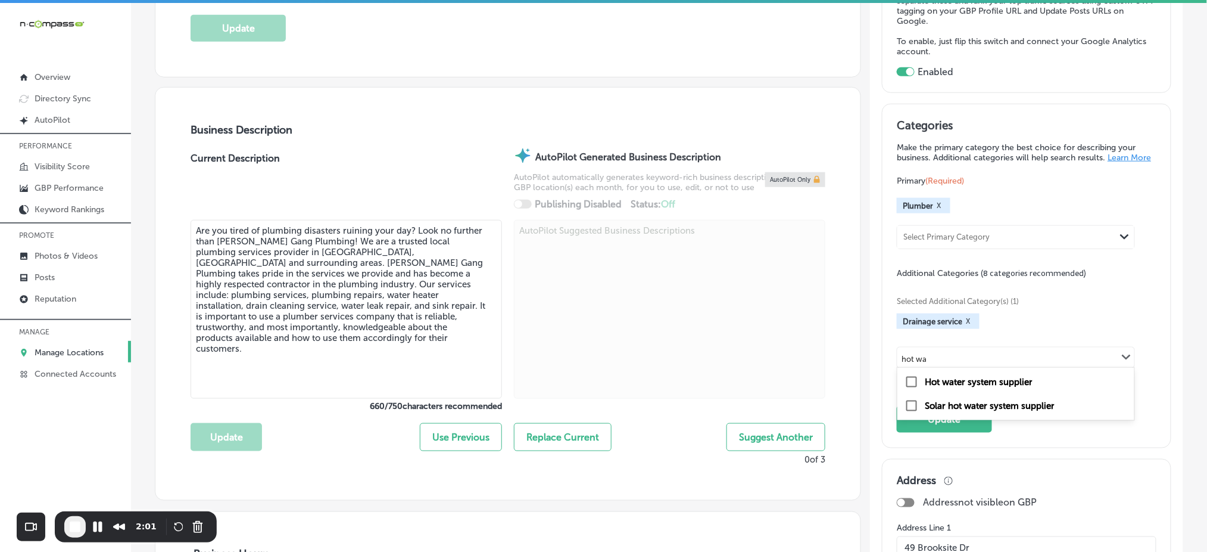
click at [949, 379] on label "Hot water system supplier" at bounding box center [979, 381] width 108 height 11
type input "hot wa"
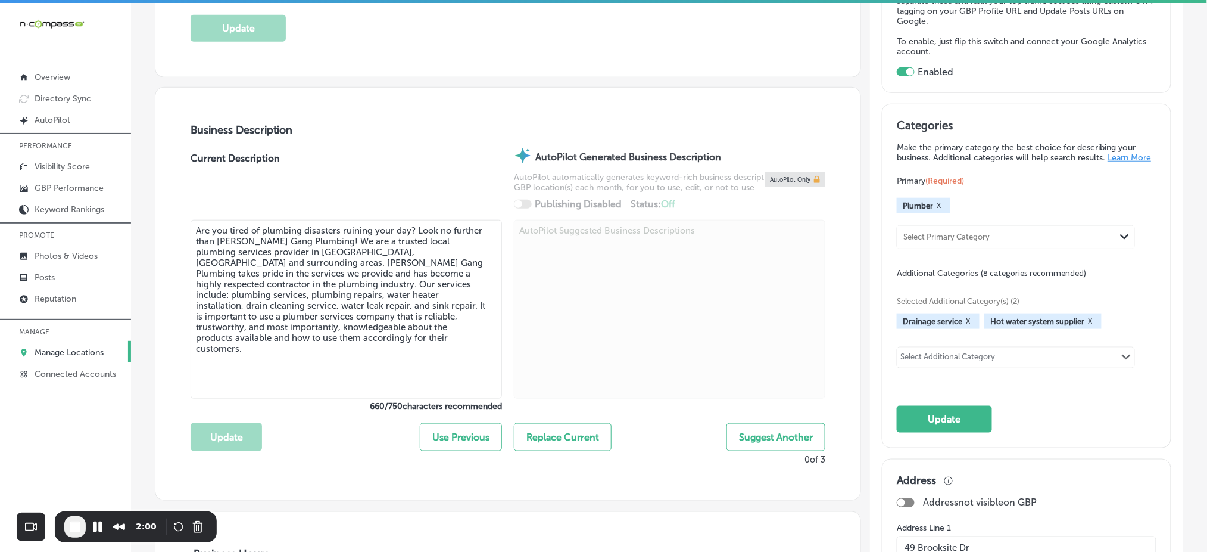
click at [951, 364] on div "Select Additional Category" at bounding box center [948, 359] width 95 height 14
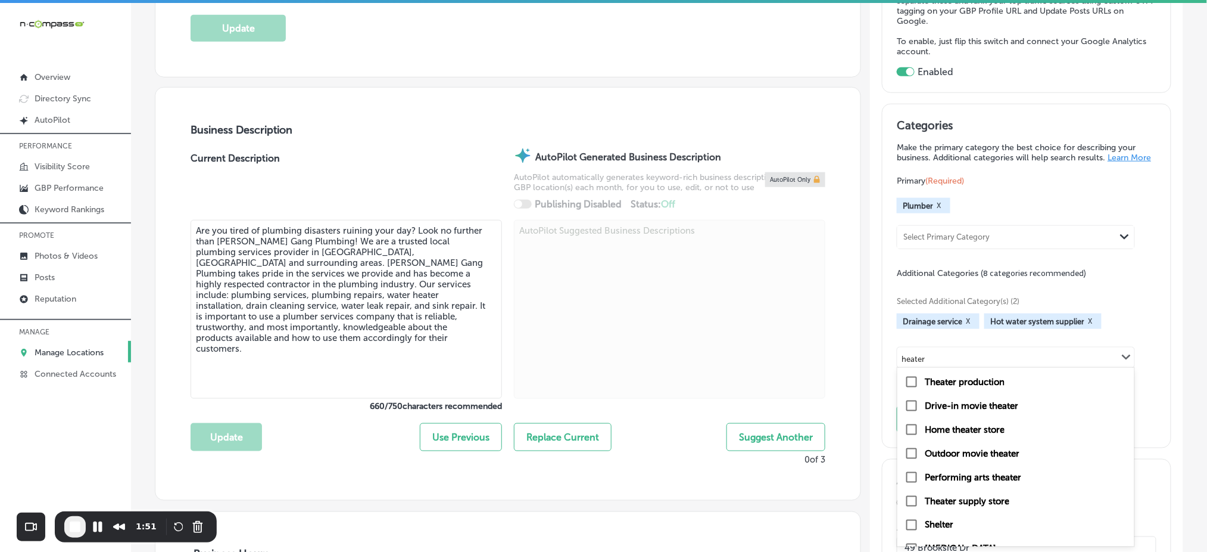
scroll to position [254, 0]
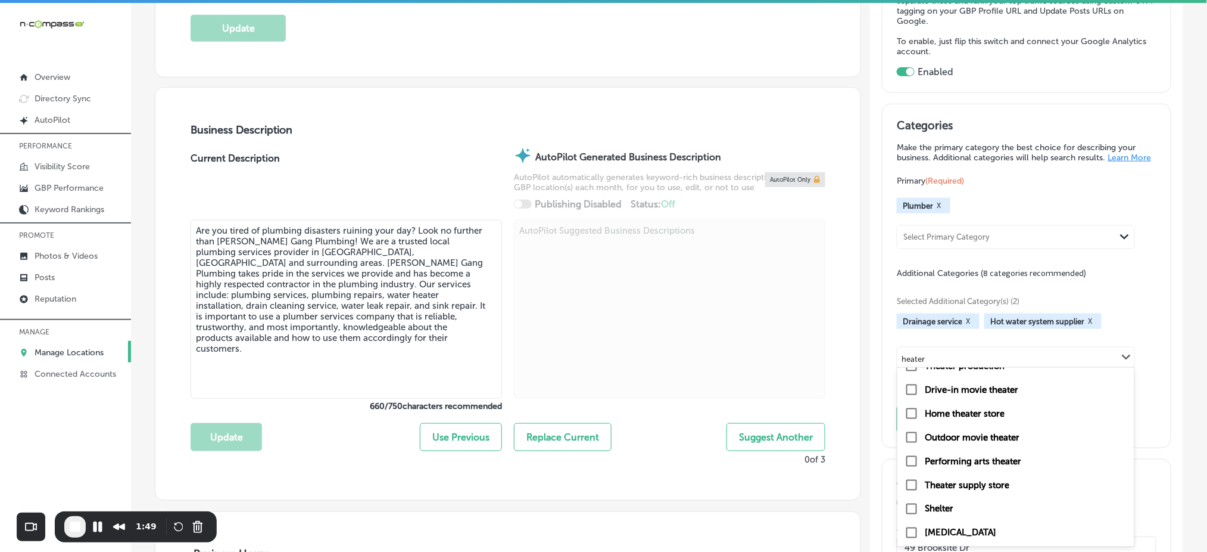
click at [912, 361] on input "heater" at bounding box center [914, 358] width 24 height 9
type input "heater"
click at [818, 355] on div at bounding box center [669, 310] width 311 height 181
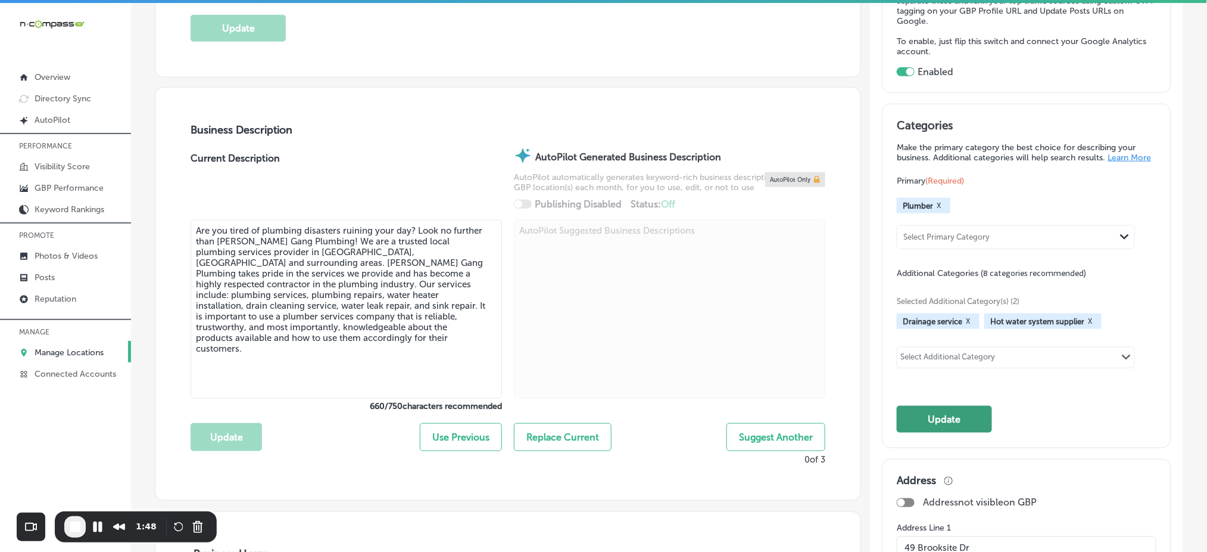
click at [959, 429] on button "Update" at bounding box center [944, 419] width 95 height 27
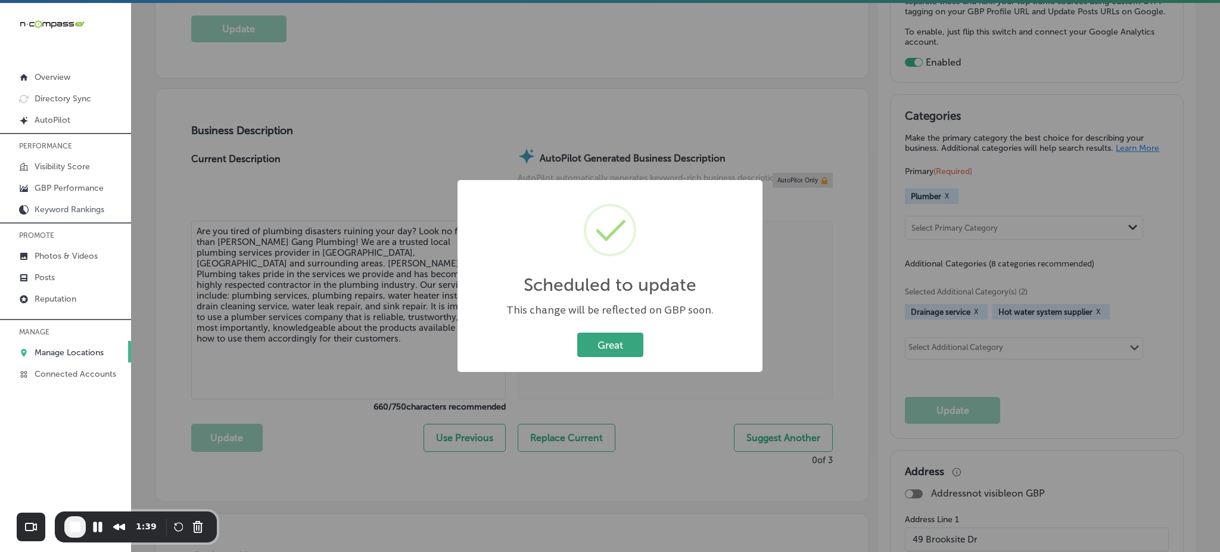
click at [596, 336] on button "Great" at bounding box center [610, 344] width 66 height 24
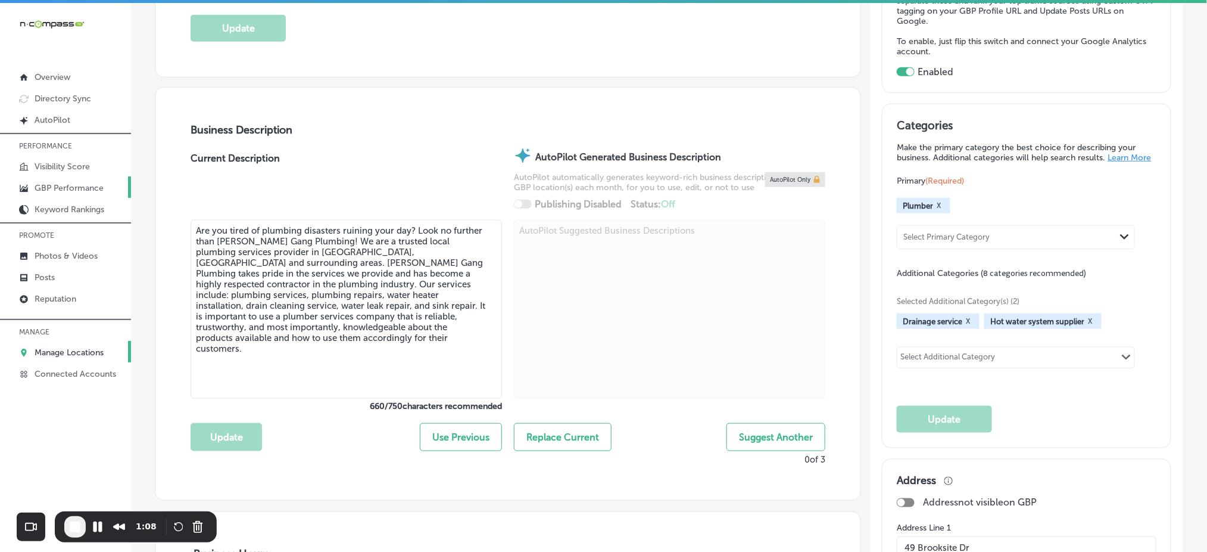
click at [67, 183] on p "GBP Performance" at bounding box center [69, 188] width 69 height 10
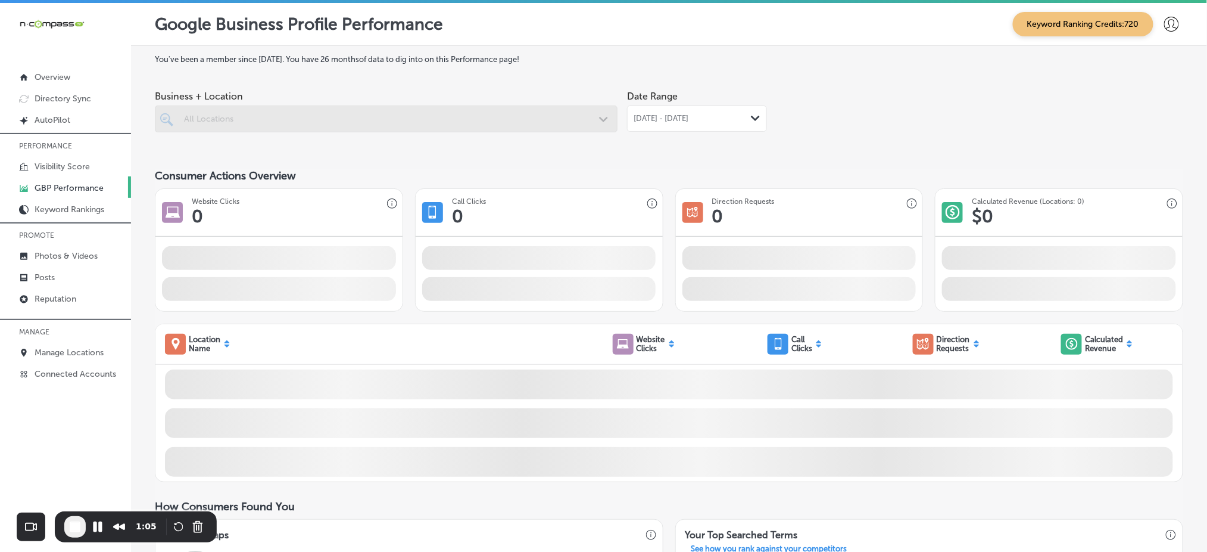
click at [677, 121] on span "[DATE] - [DATE]" at bounding box center [661, 119] width 55 height 10
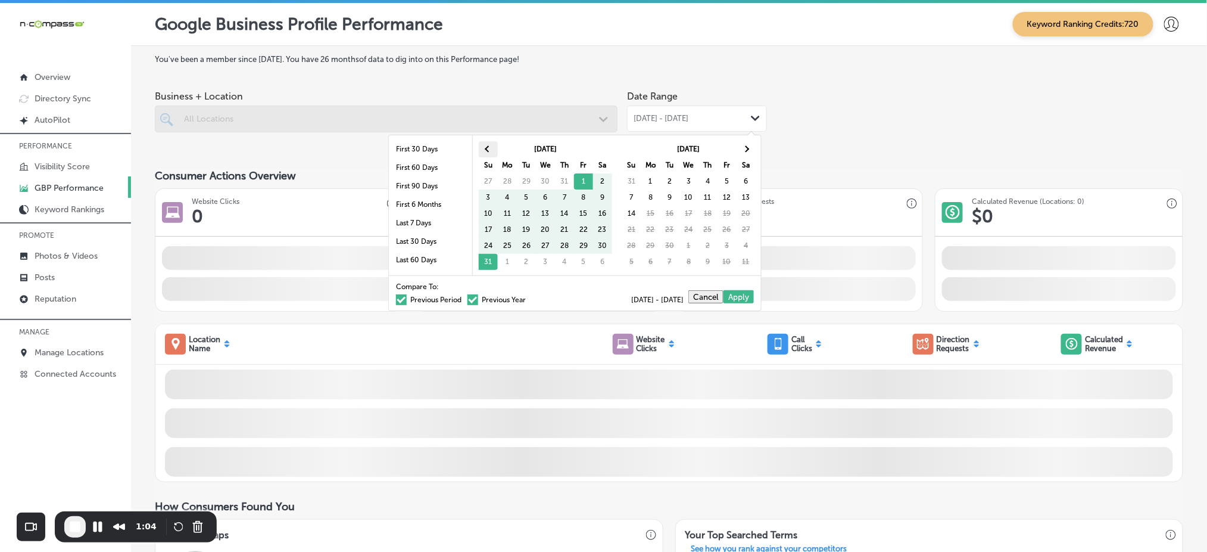
click at [480, 149] on th at bounding box center [488, 149] width 19 height 16
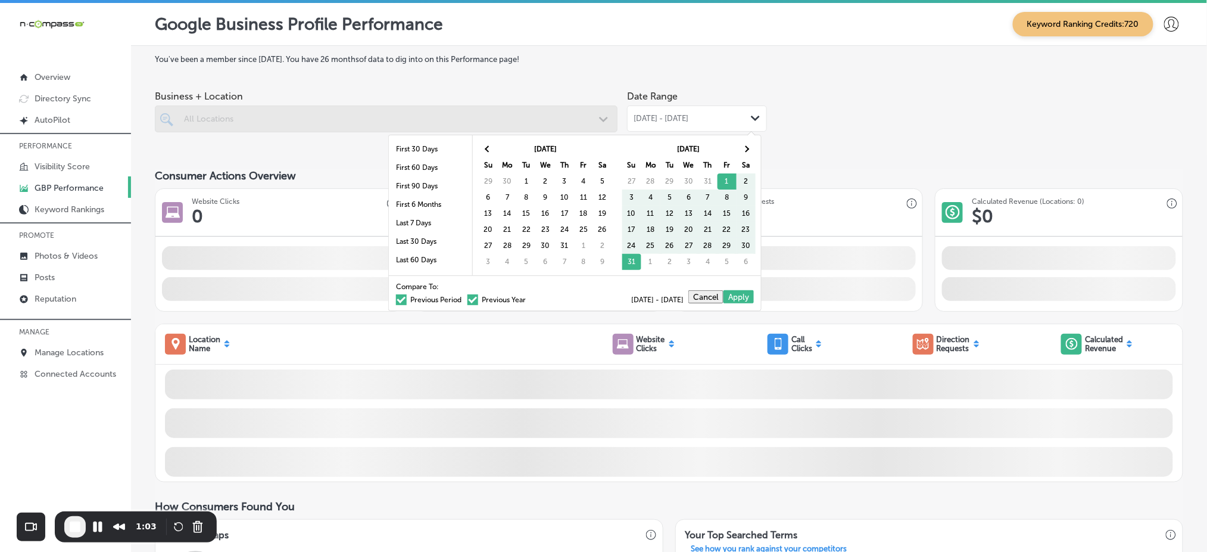
click at [480, 149] on th at bounding box center [488, 149] width 19 height 16
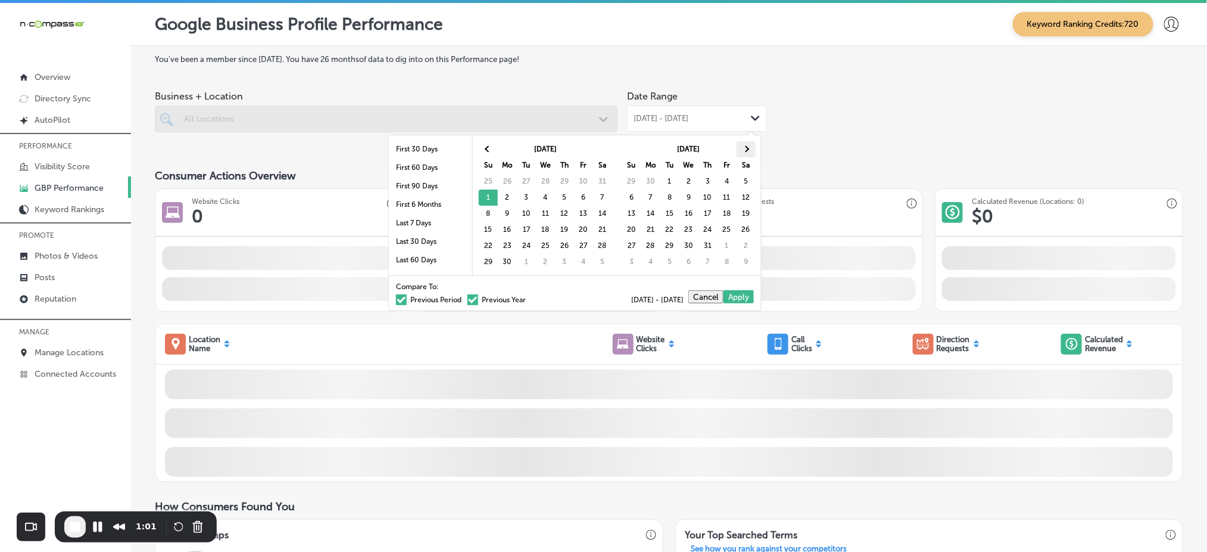
click at [746, 147] on span at bounding box center [746, 149] width 7 height 7
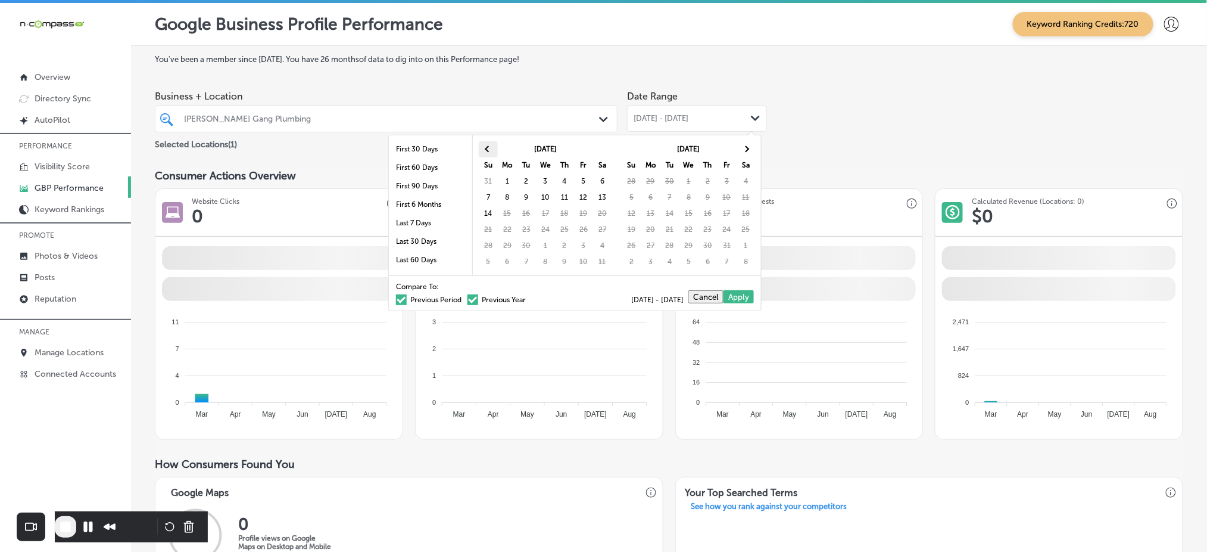
click at [493, 149] on th at bounding box center [488, 149] width 19 height 16
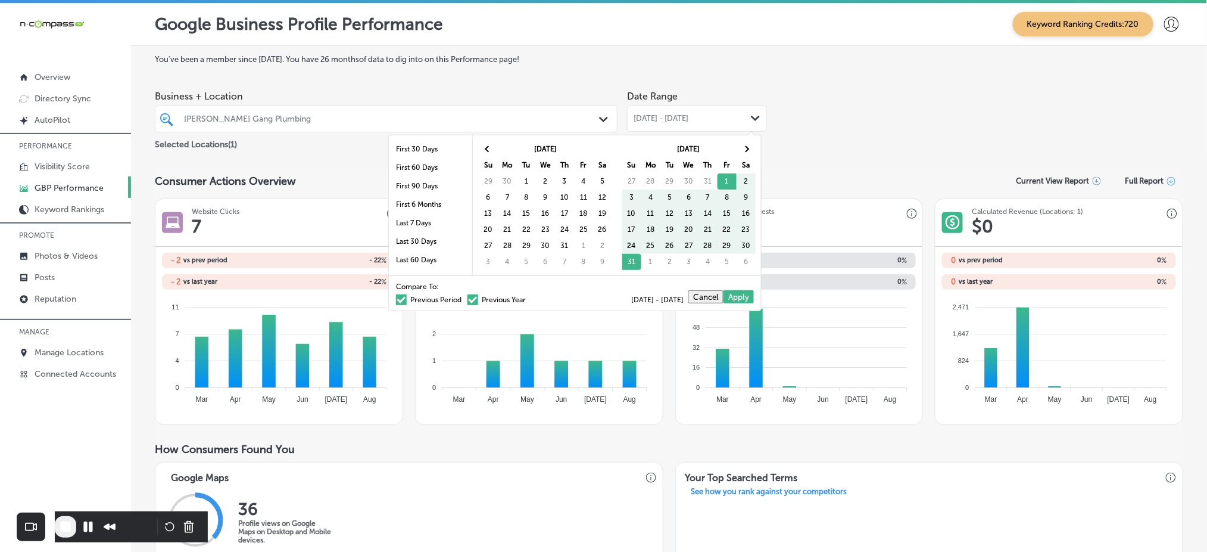
click at [493, 149] on th at bounding box center [488, 149] width 19 height 16
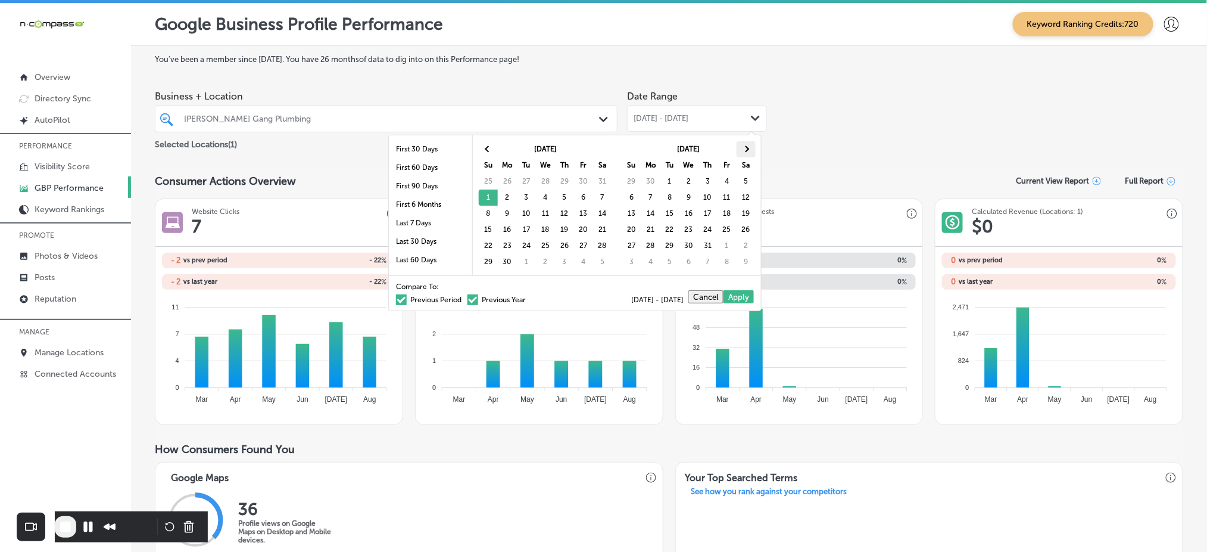
click at [750, 148] on th at bounding box center [746, 149] width 19 height 16
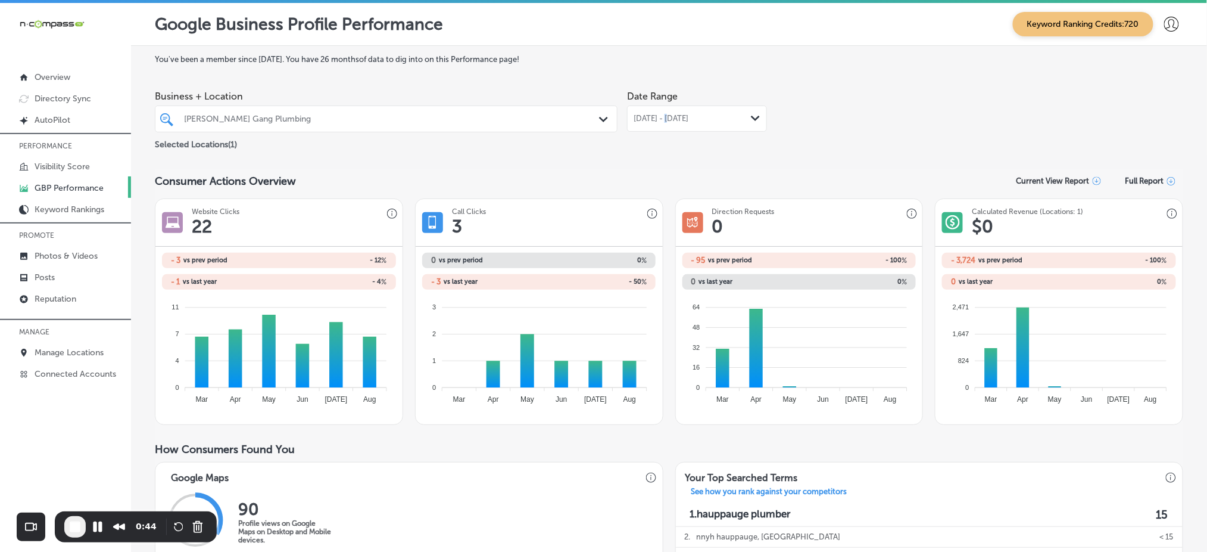
click at [663, 118] on span "[DATE] - [DATE]" at bounding box center [661, 119] width 55 height 10
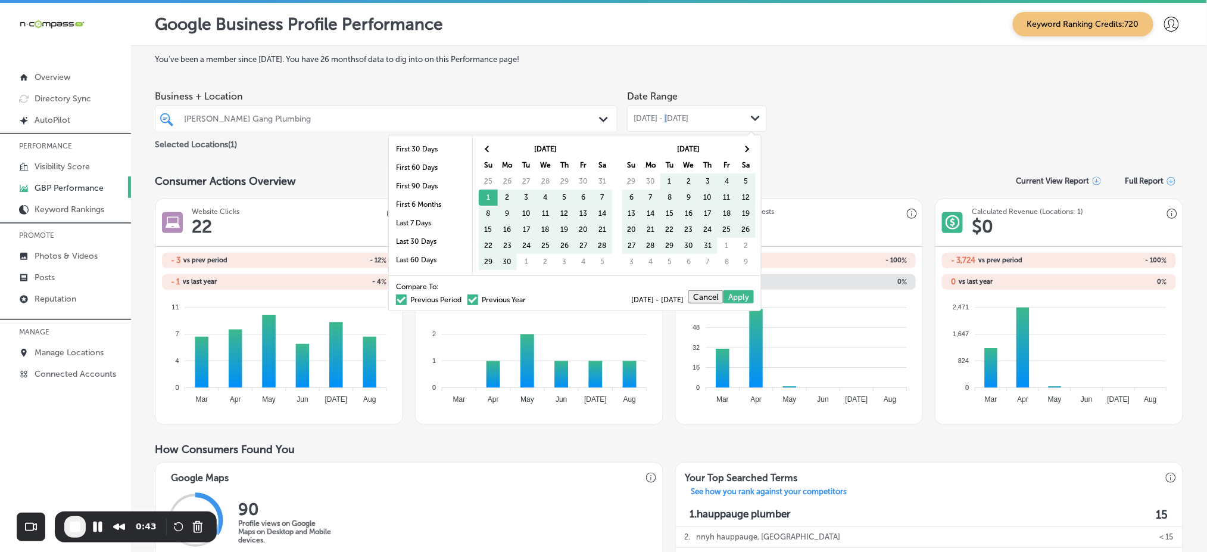
click at [468, 297] on span at bounding box center [473, 299] width 11 height 11
click at [528, 298] on input "Previous Year" at bounding box center [528, 298] width 0 height 0
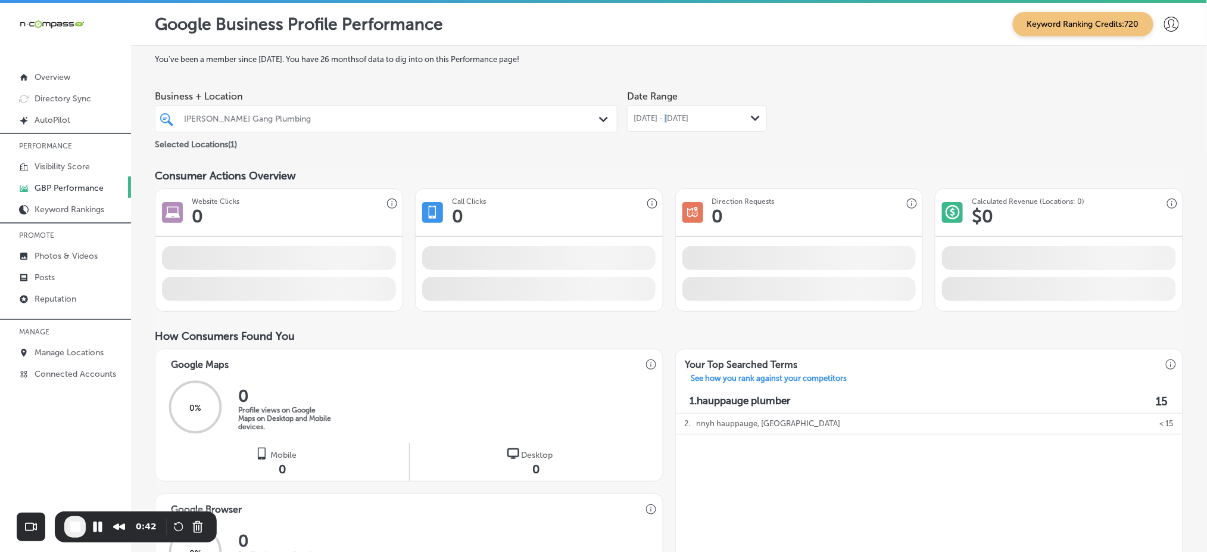
click at [649, 124] on div "[DATE] - [DATE] Path Created with Sketch." at bounding box center [697, 118] width 140 height 26
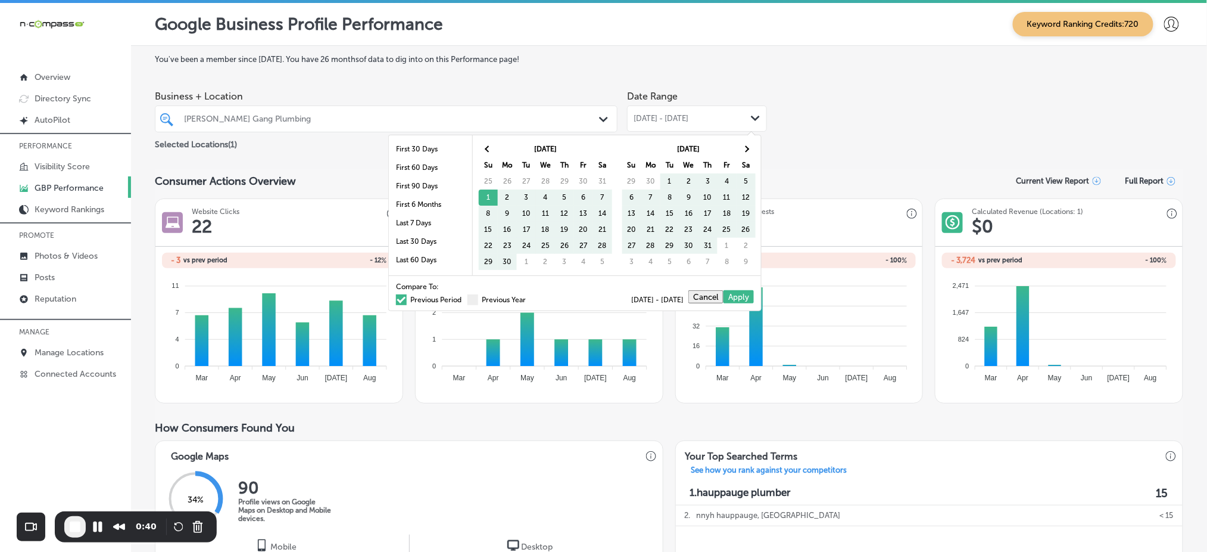
click at [396, 300] on span at bounding box center [401, 299] width 11 height 11
click at [464, 298] on input "Previous Period" at bounding box center [464, 298] width 0 height 0
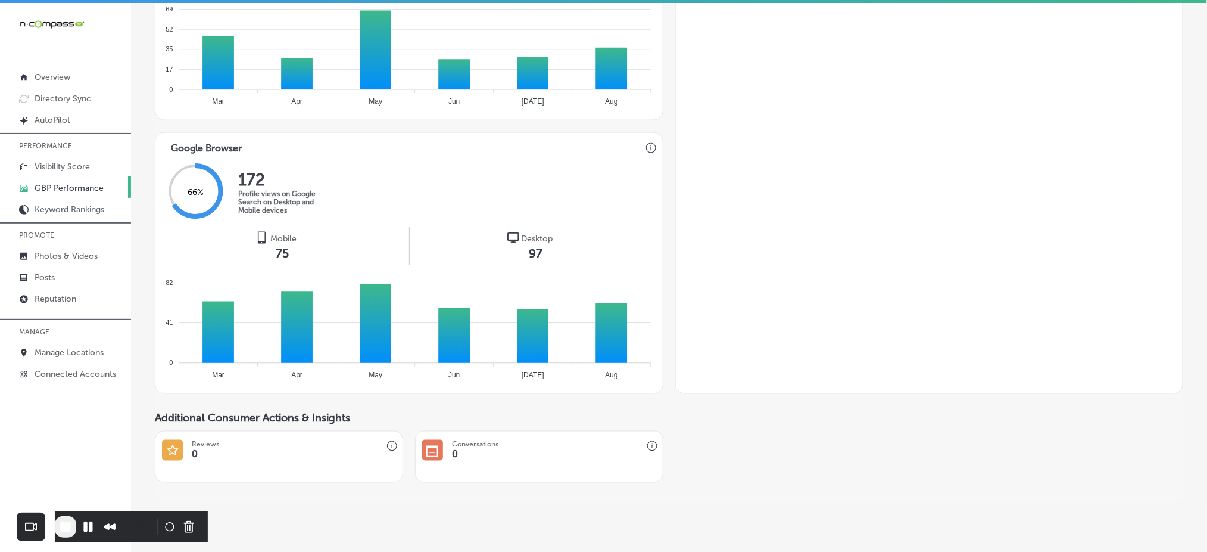
scroll to position [590, 0]
